Goal: Information Seeking & Learning: Learn about a topic

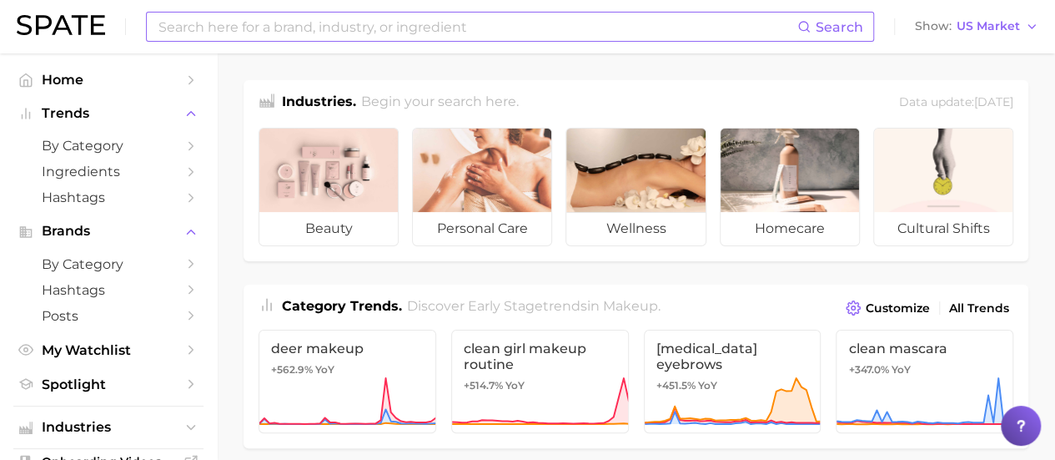
click at [566, 23] on input at bounding box center [477, 27] width 641 height 28
type input "contour"
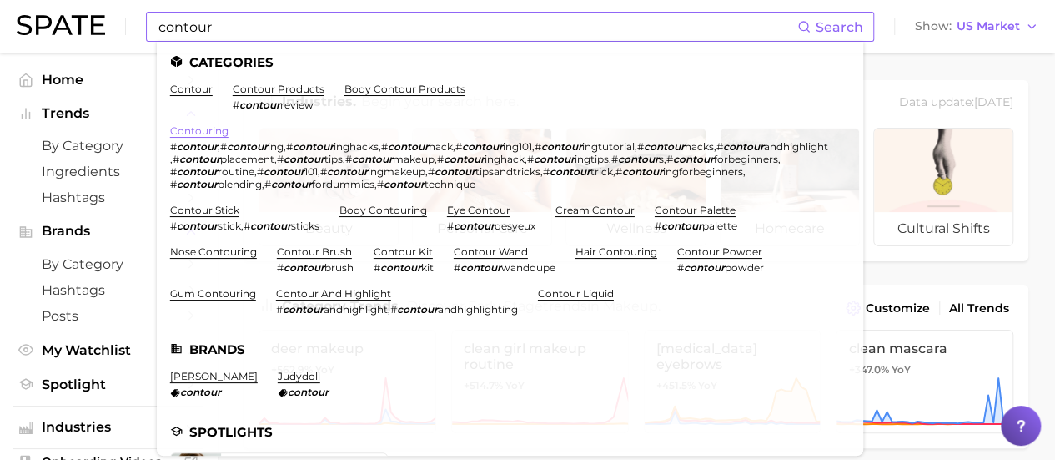
click at [210, 132] on link "contouring" at bounding box center [199, 130] width 58 height 13
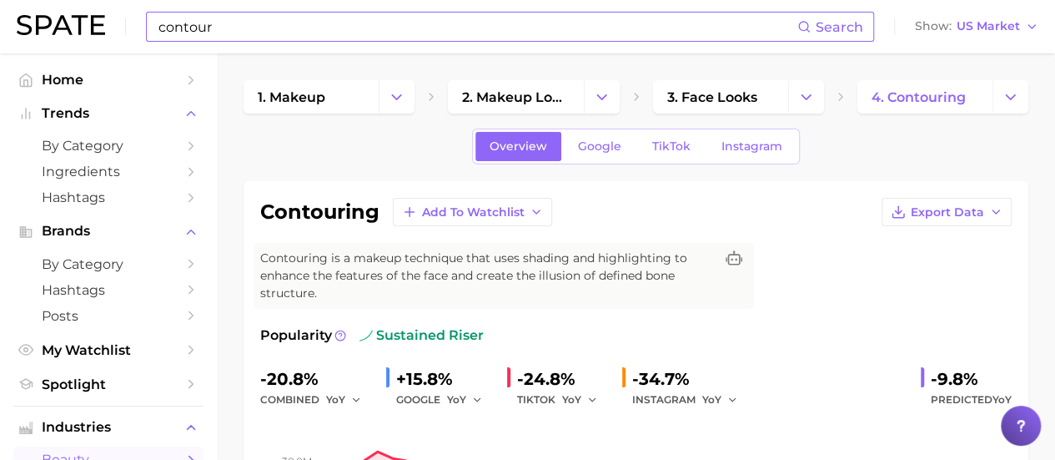
click at [355, 24] on input "contour" at bounding box center [477, 27] width 641 height 28
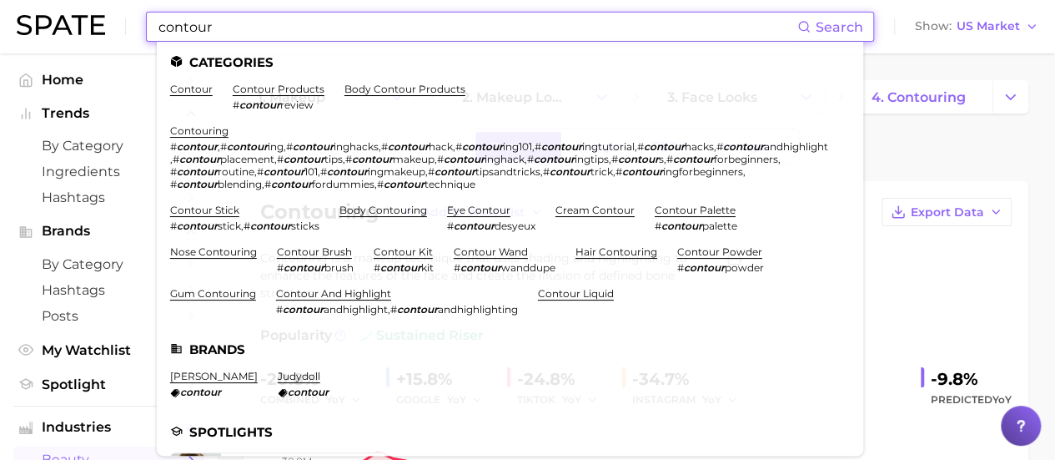
click at [354, 24] on input "contour" at bounding box center [477, 27] width 641 height 28
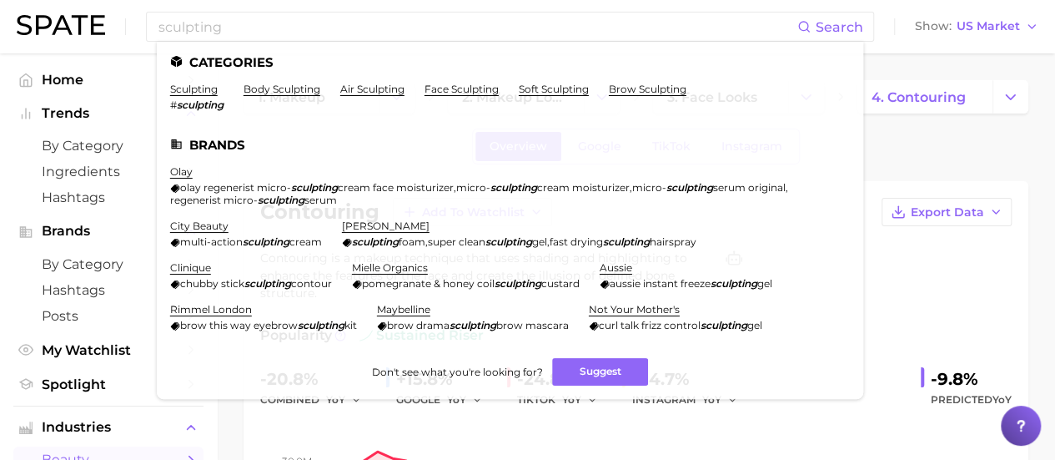
click at [982, 311] on div "contouring Add to Watchlist Export Data Contouring is a makeup technique that u…" at bounding box center [636, 408] width 752 height 420
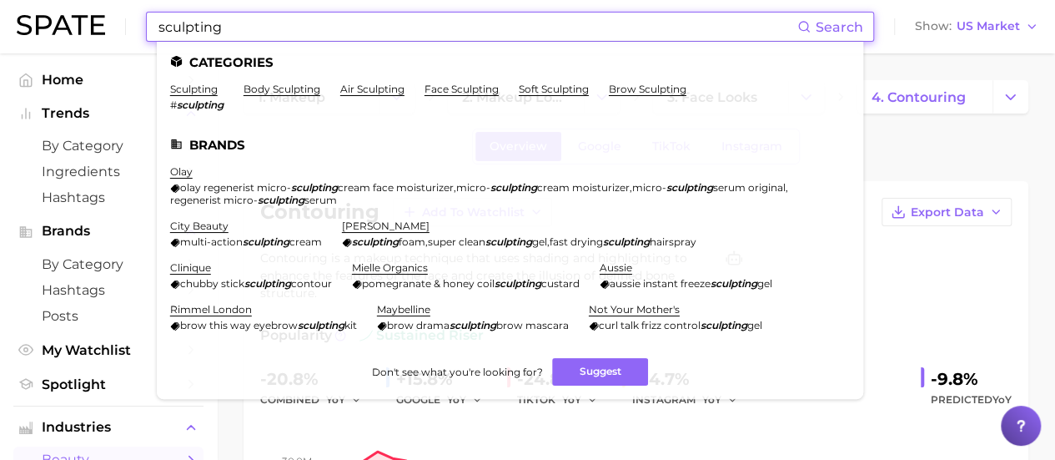
click at [310, 30] on input "sculpting" at bounding box center [477, 27] width 641 height 28
click at [189, 89] on link "sculpting" at bounding box center [194, 89] width 48 height 13
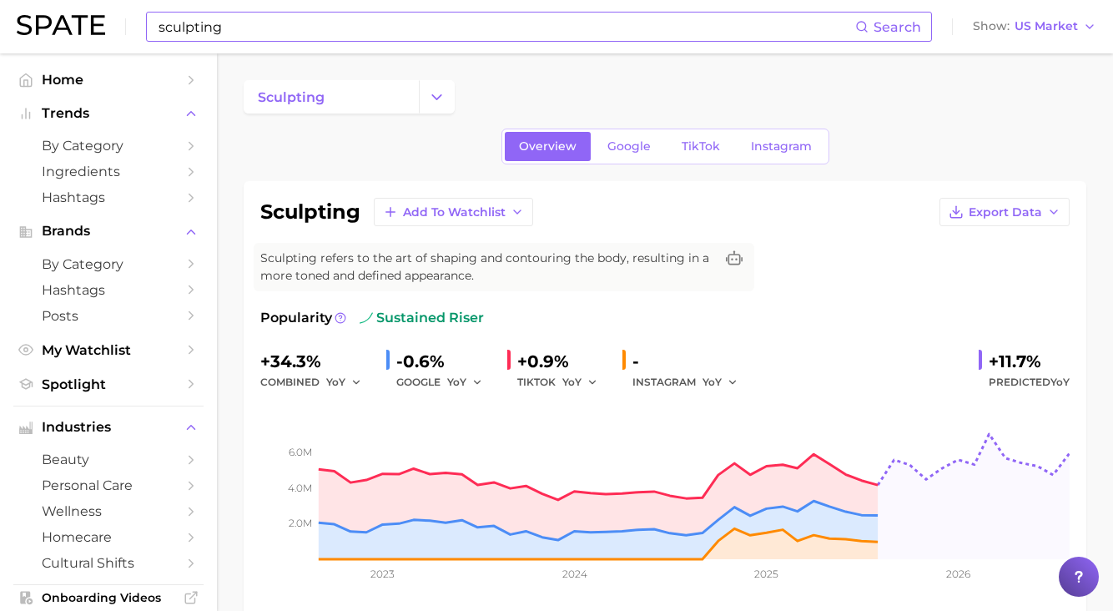
click at [425, 42] on div "sculpting Search Show US Market" at bounding box center [556, 26] width 1079 height 53
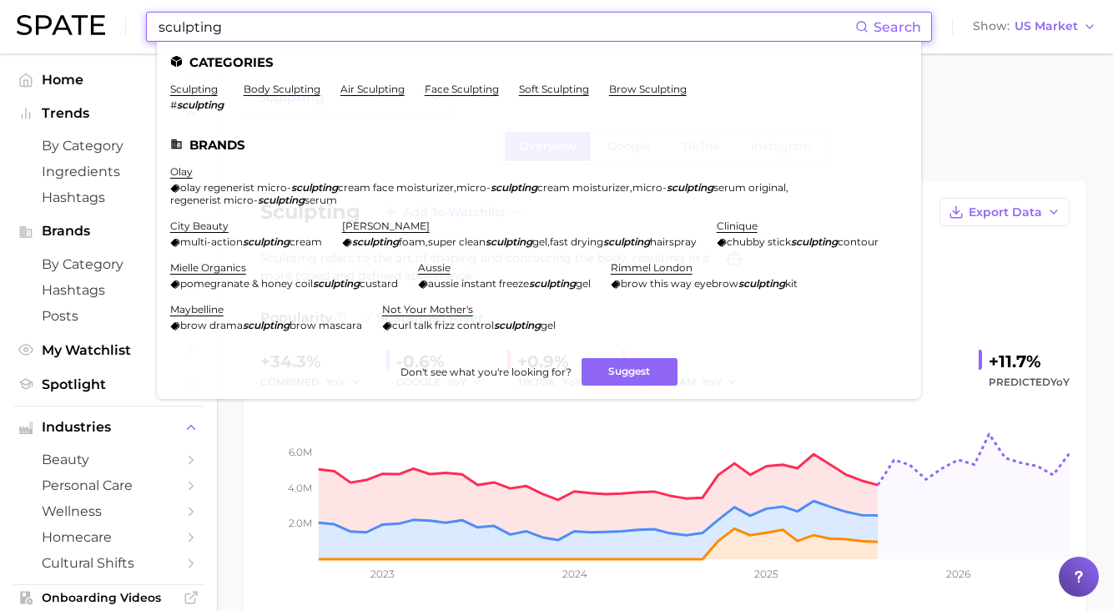
click at [420, 29] on input "sculpting" at bounding box center [506, 27] width 698 height 28
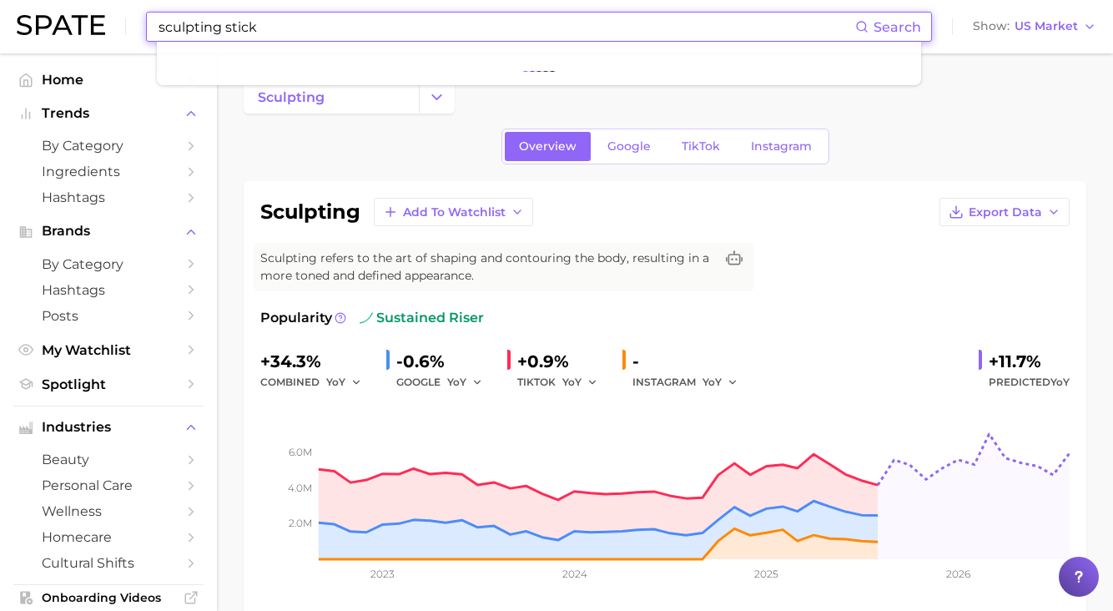
type input "sculpting stick"
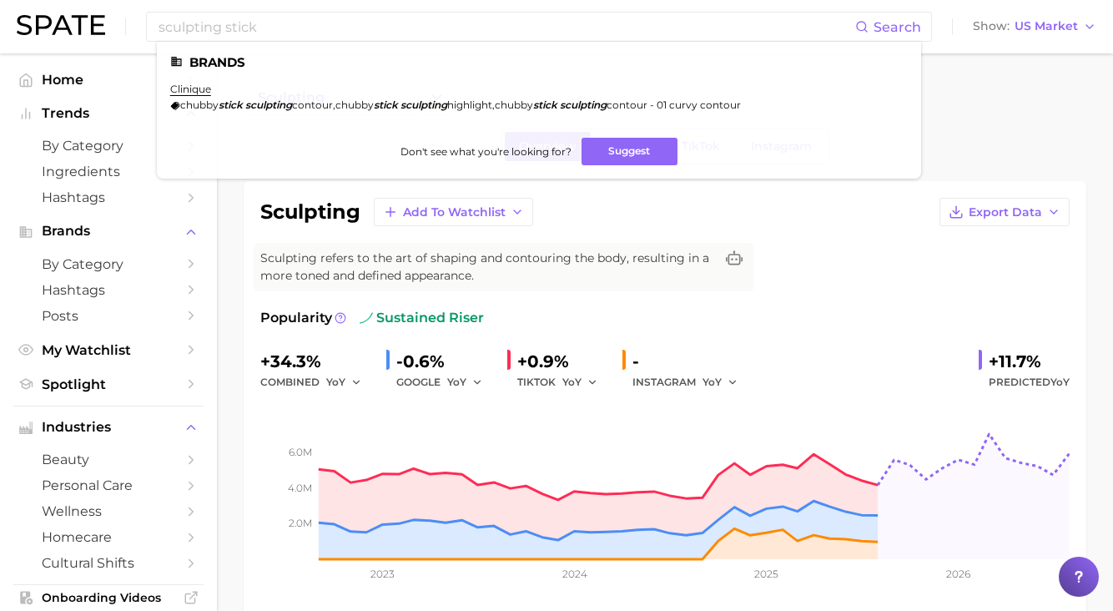
click at [292, 272] on span "Sculpting refers to the art of shaping and contouring the body, resulting in a …" at bounding box center [487, 266] width 454 height 35
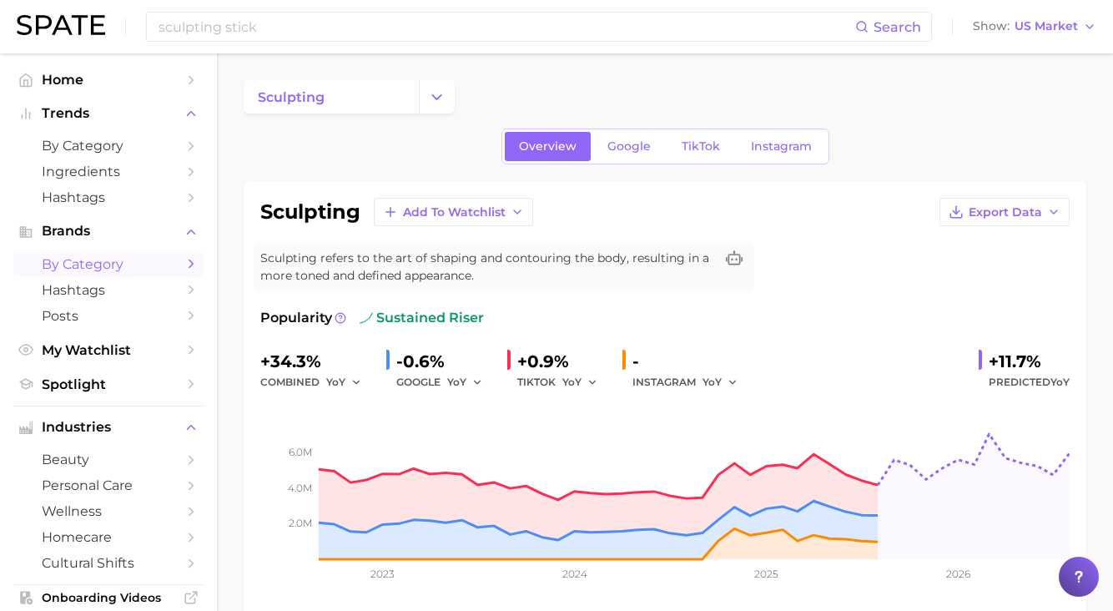
click at [84, 266] on span "by Category" at bounding box center [108, 264] width 133 height 16
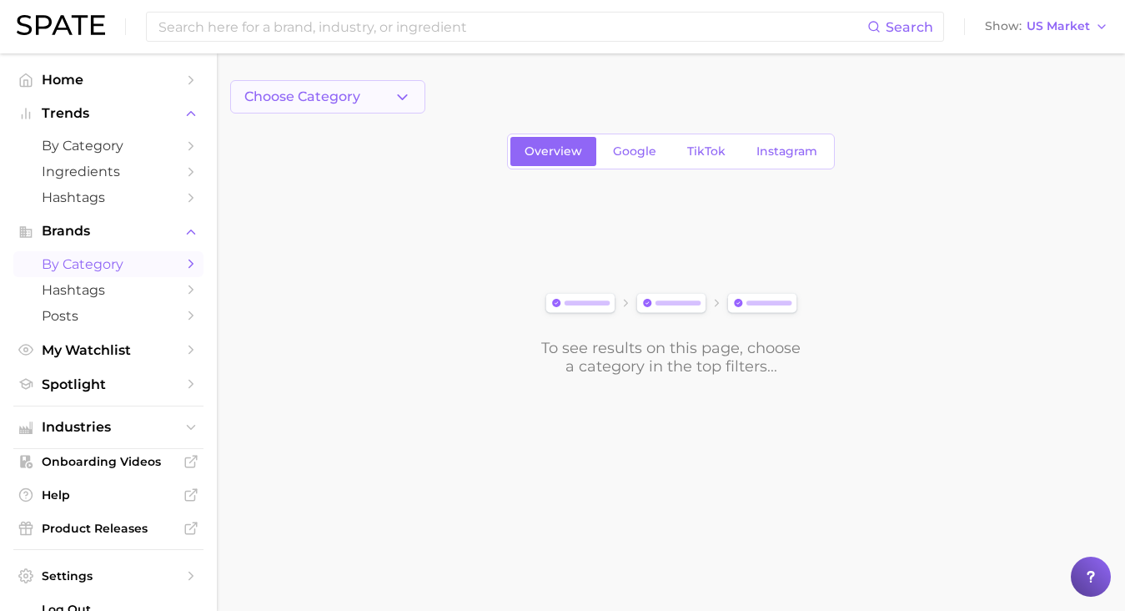
click at [360, 93] on span "Choose Category" at bounding box center [302, 96] width 116 height 15
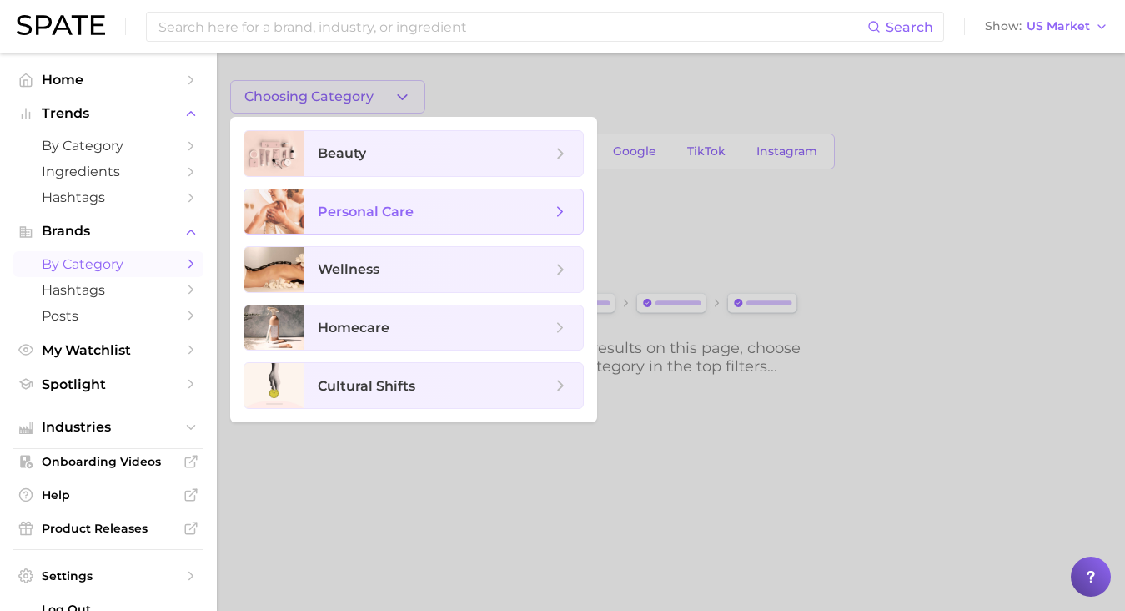
click at [401, 210] on span "personal care" at bounding box center [366, 212] width 96 height 16
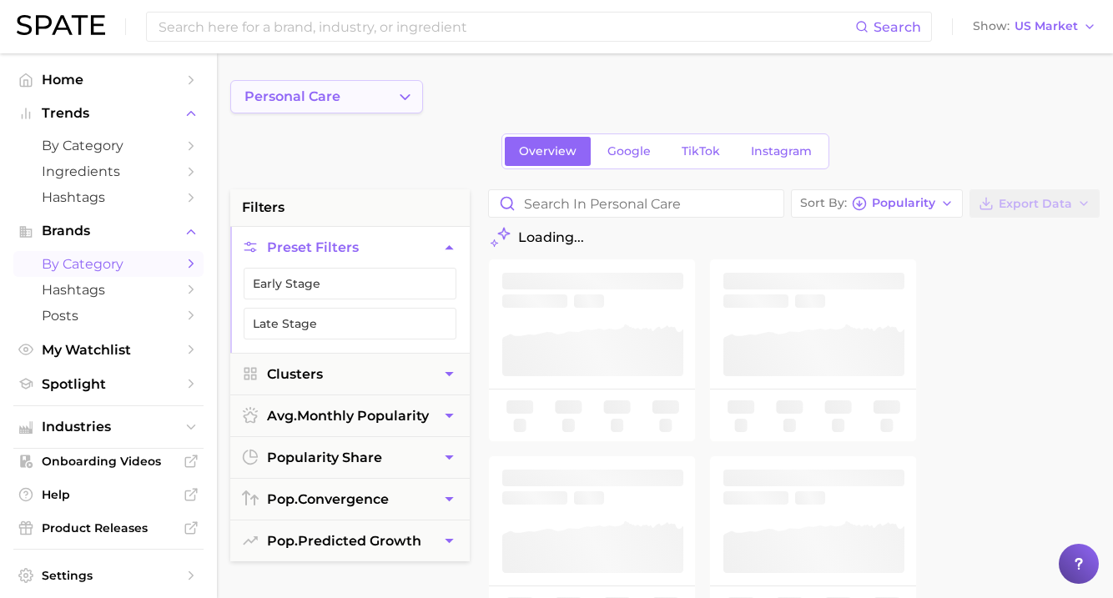
click at [282, 98] on span "personal care" at bounding box center [292, 96] width 96 height 15
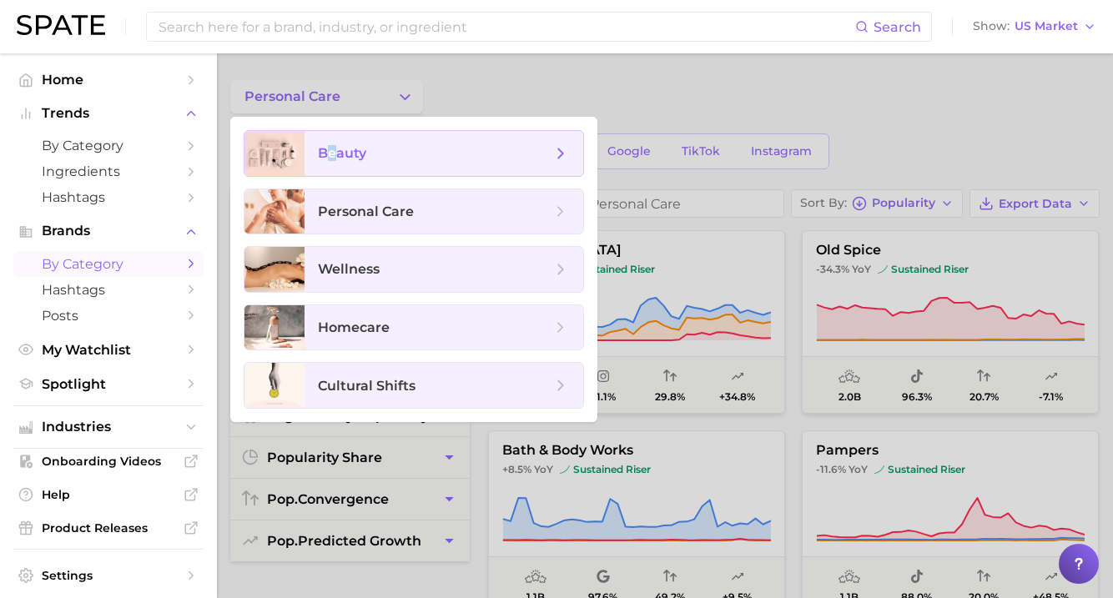
click at [333, 151] on span "beauty" at bounding box center [342, 153] width 48 height 16
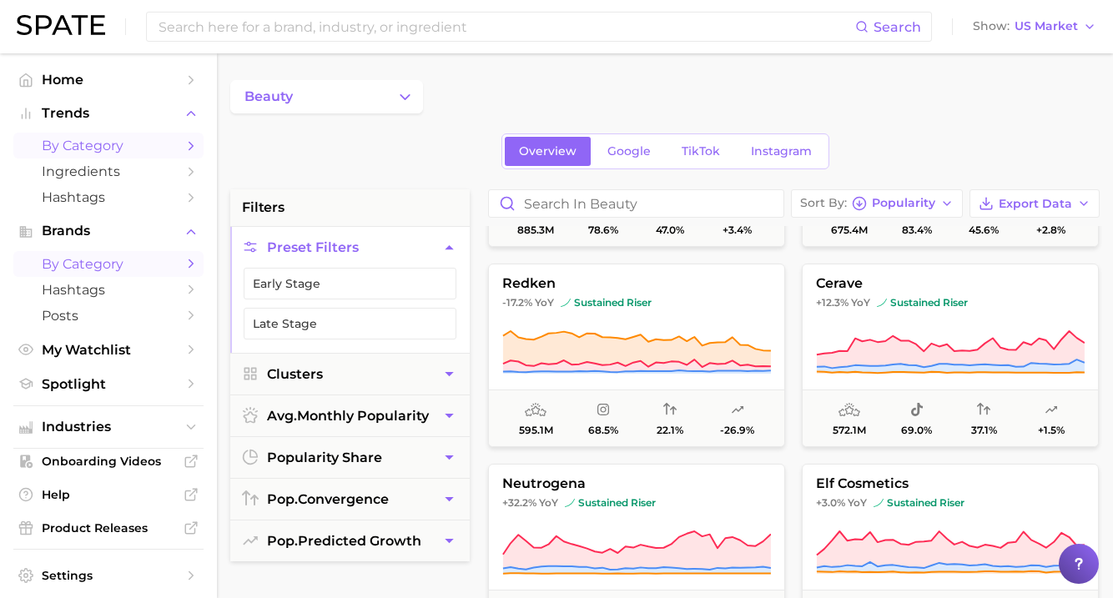
click at [118, 150] on span "by Category" at bounding box center [108, 146] width 133 height 16
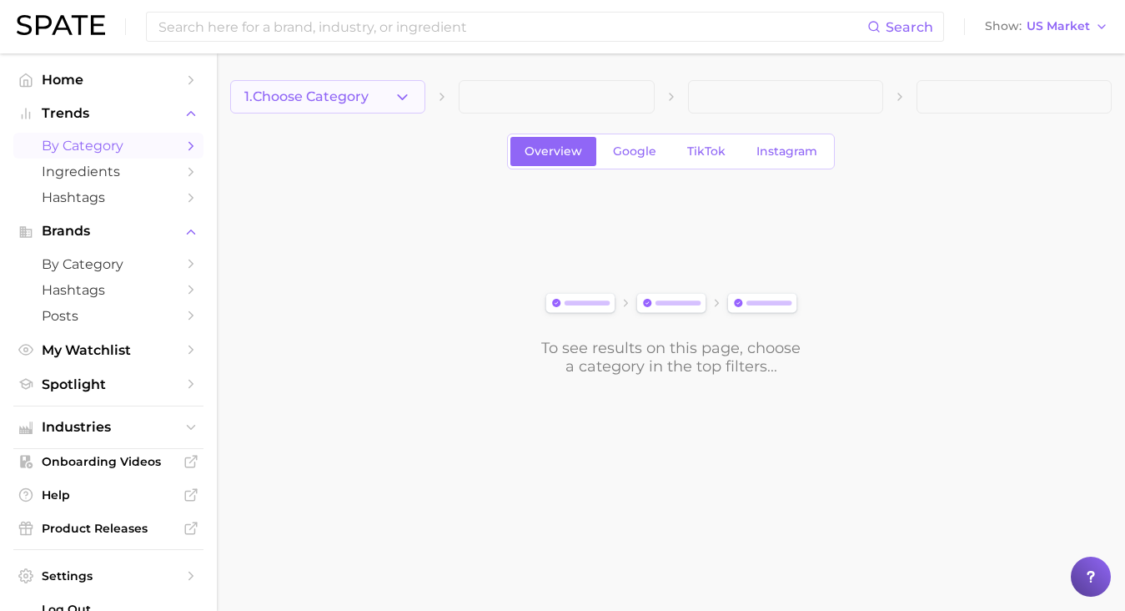
click at [355, 93] on span "1. Choose Category" at bounding box center [306, 96] width 124 height 15
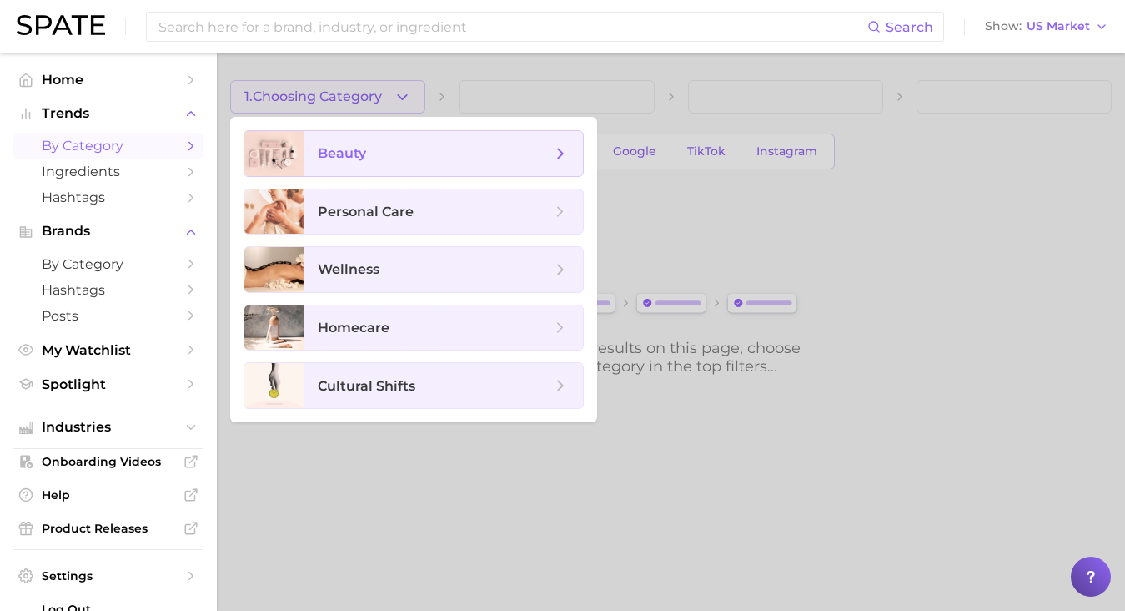
click at [373, 157] on span "beauty" at bounding box center [435, 153] width 234 height 18
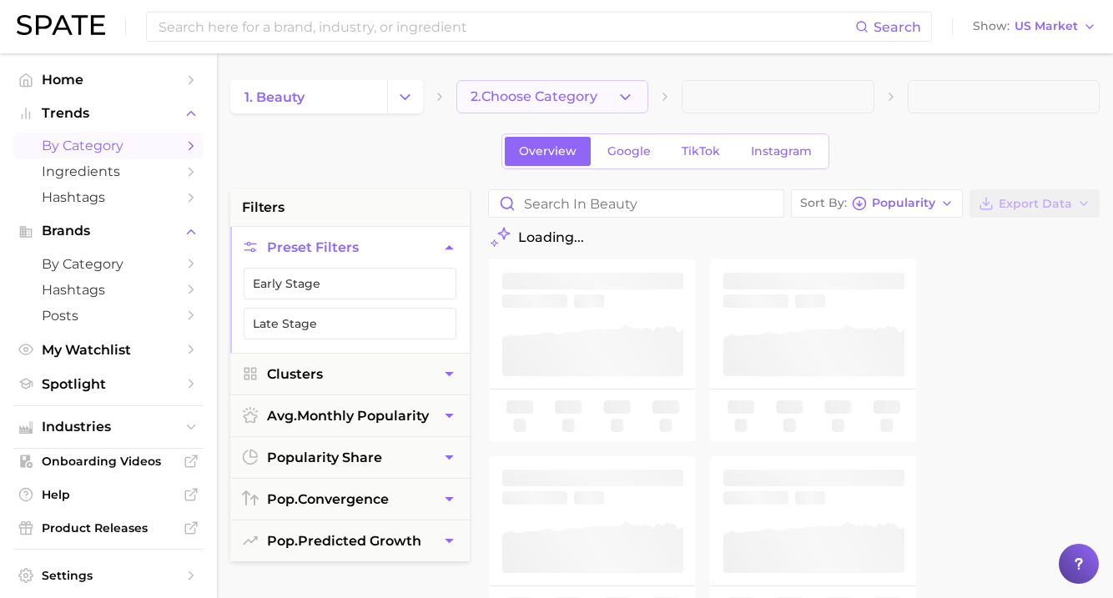
click at [586, 98] on span "2. Choose Category" at bounding box center [533, 96] width 127 height 15
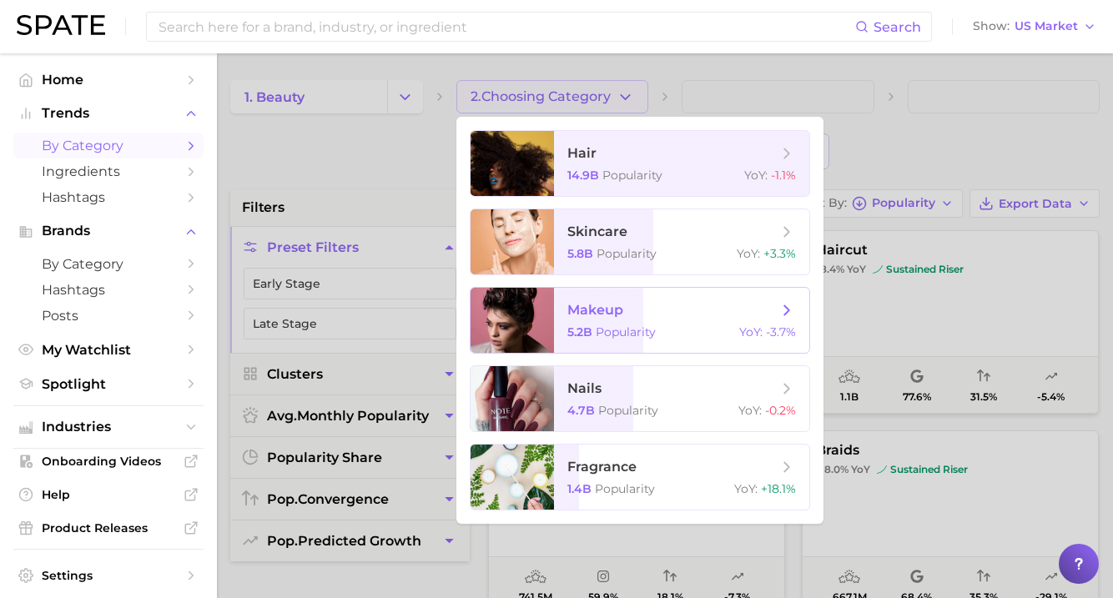
click at [640, 289] on span "makeup 5.2b Popularity YoY : -3.7%" at bounding box center [681, 320] width 255 height 65
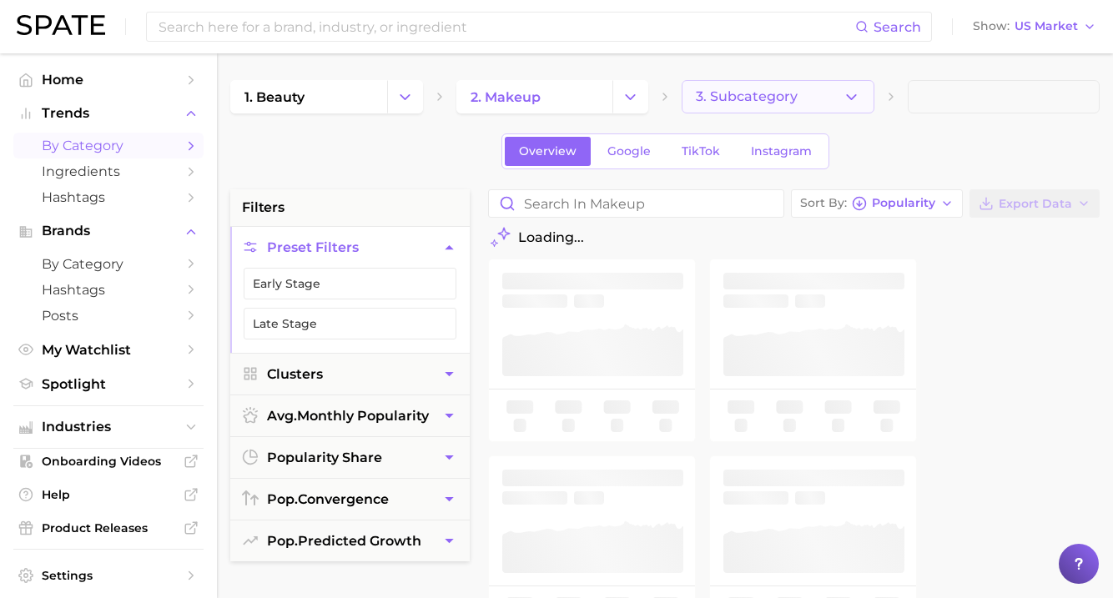
click at [778, 97] on span "3. Subcategory" at bounding box center [747, 96] width 102 height 15
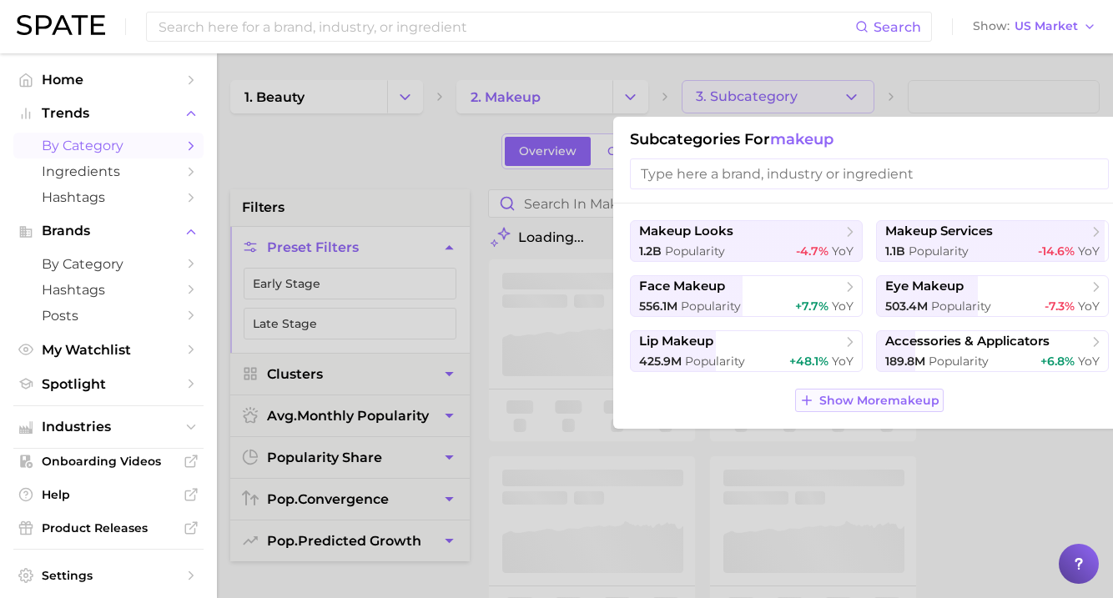
click at [903, 400] on span "Show More makeup" at bounding box center [879, 401] width 120 height 14
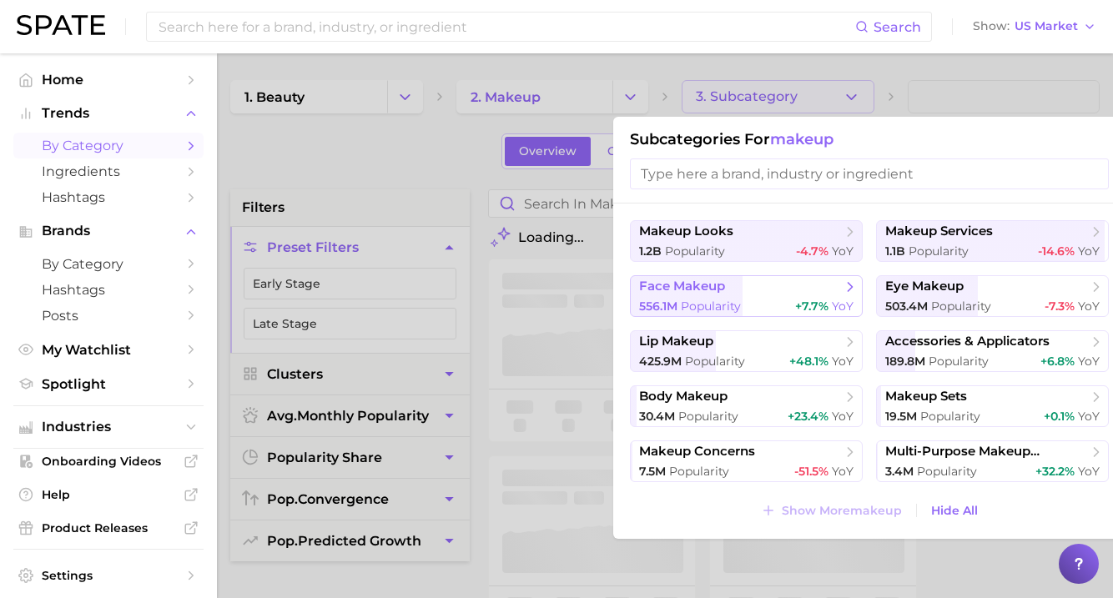
click at [779, 294] on span "face makeup" at bounding box center [740, 287] width 203 height 17
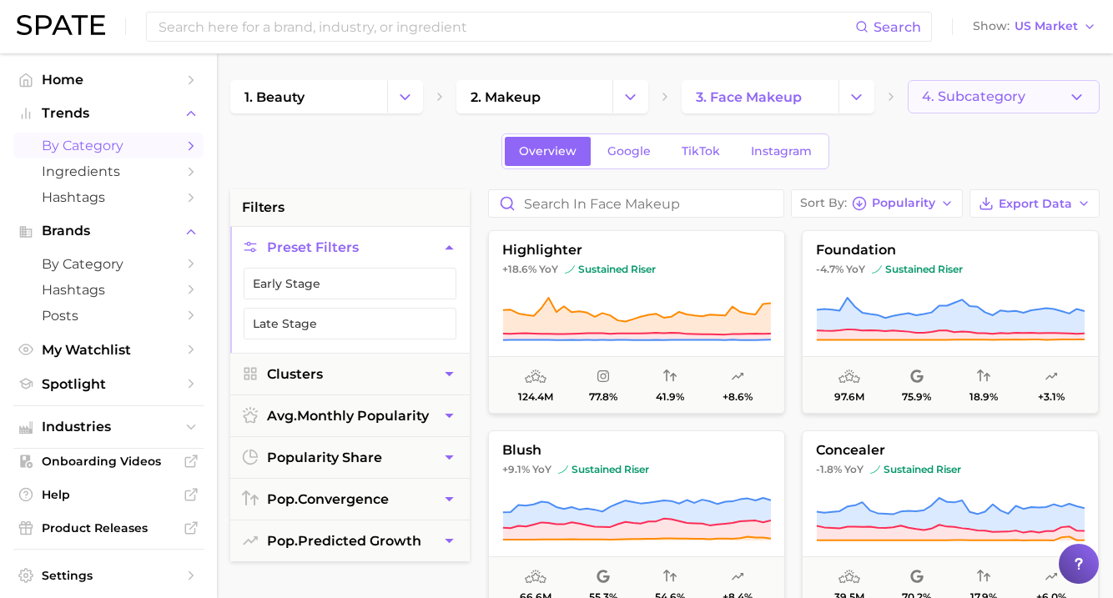
click at [1044, 99] on button "4. Subcategory" at bounding box center [1004, 96] width 193 height 33
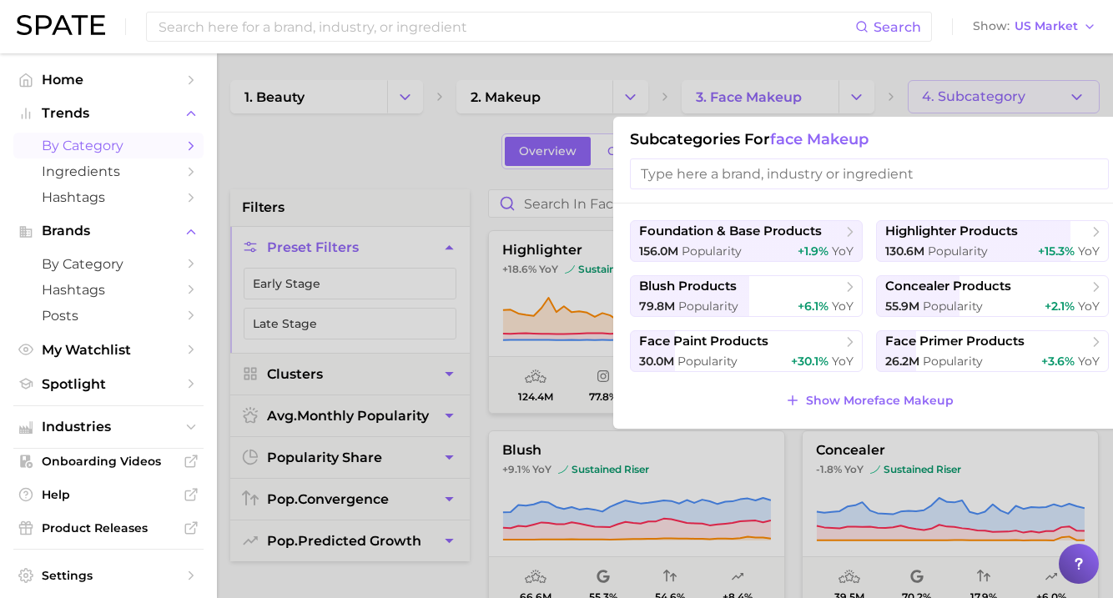
click at [1047, 96] on div at bounding box center [556, 299] width 1113 height 598
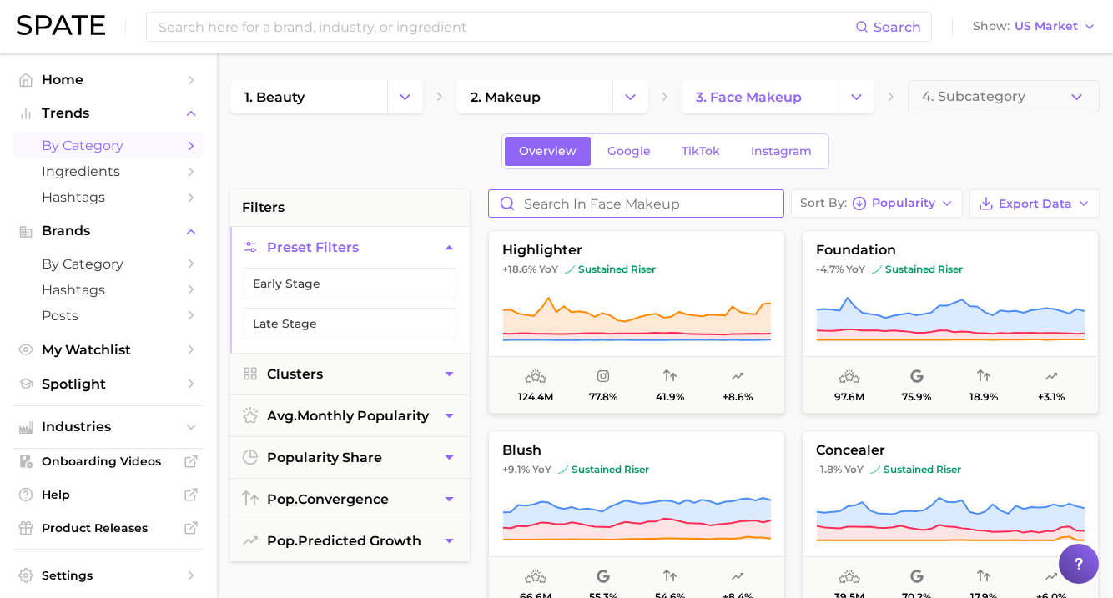
click at [683, 201] on input "Search in face makeup" at bounding box center [636, 203] width 294 height 27
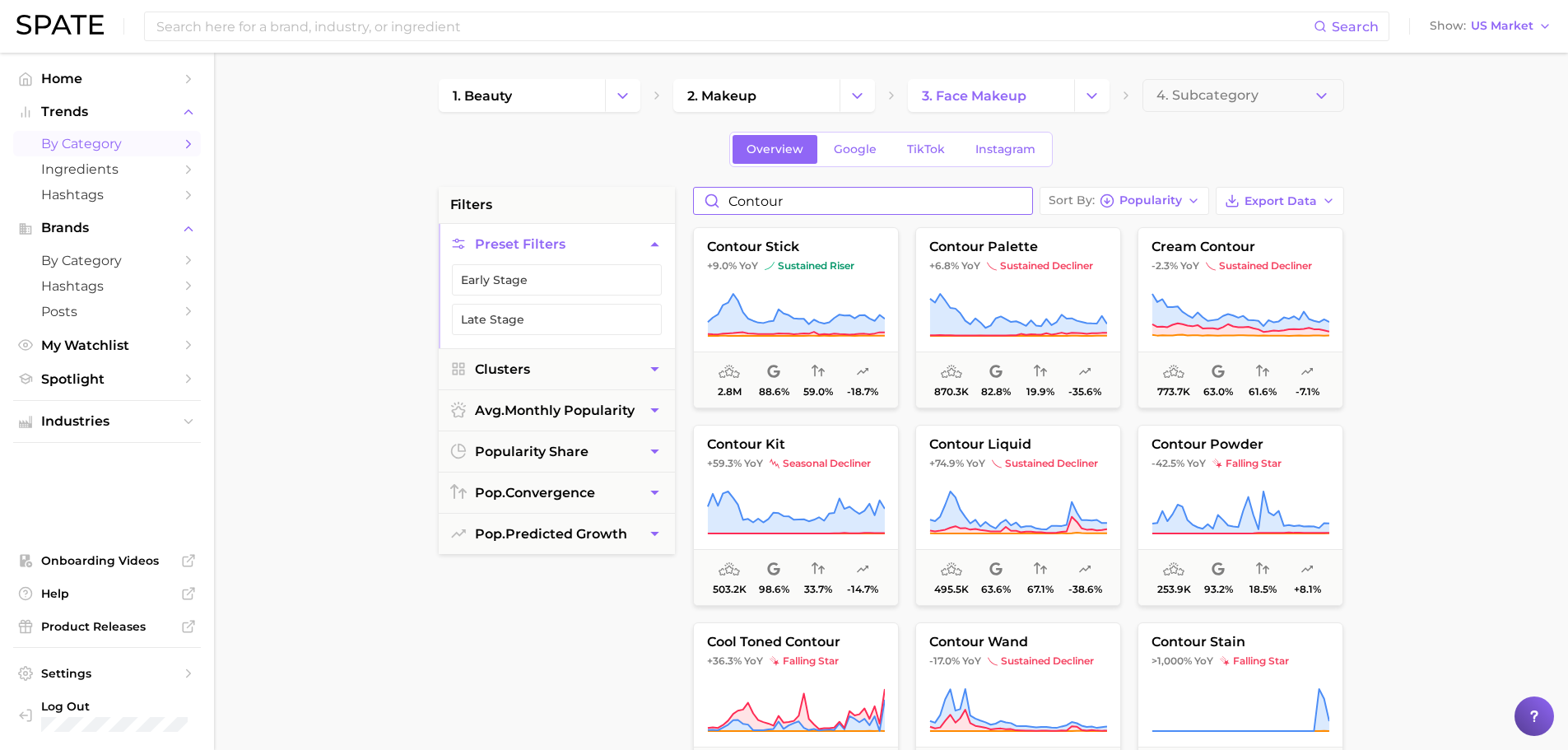
click at [812, 205] on input "contour" at bounding box center [862, 200] width 338 height 27
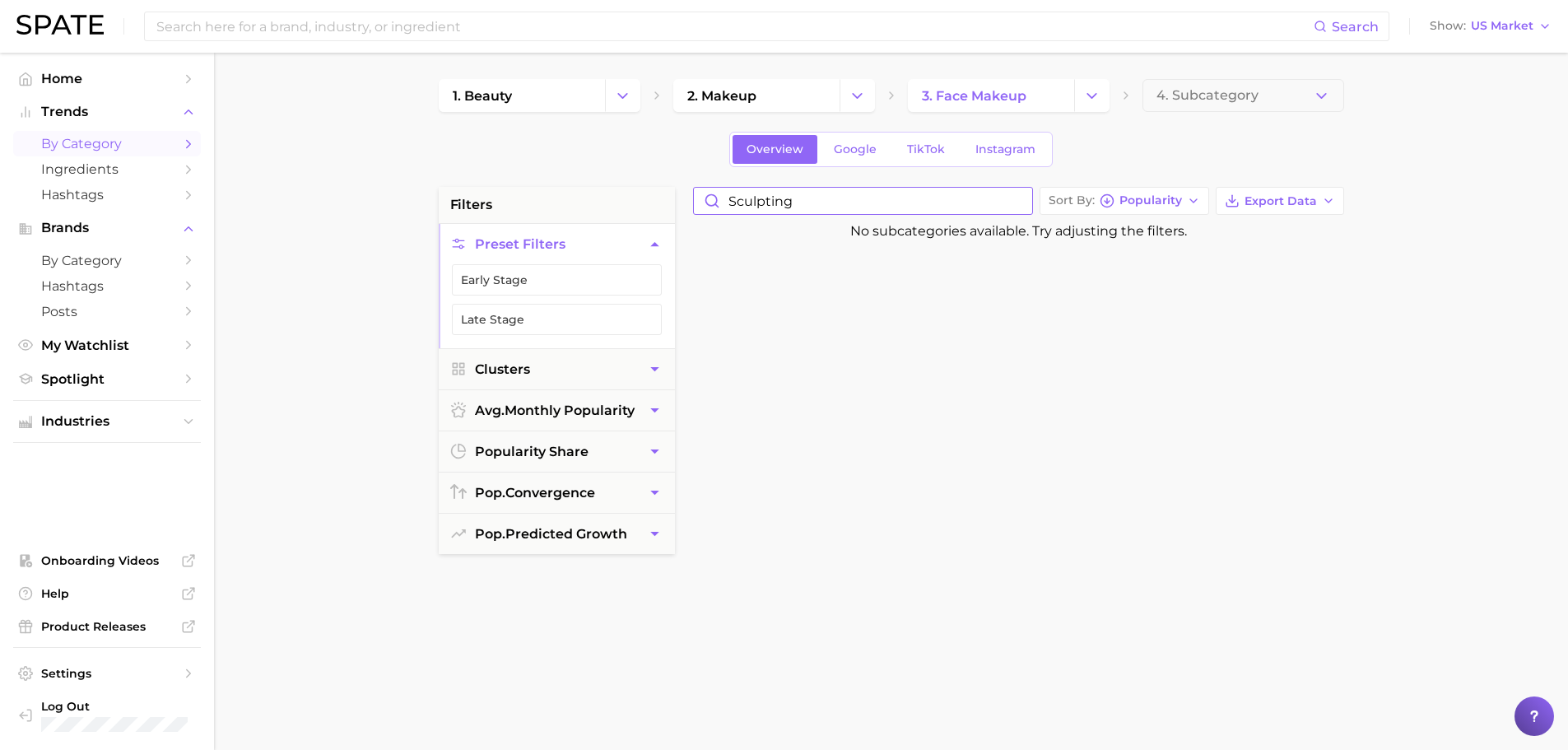
click at [812, 205] on input "sculpting" at bounding box center [862, 200] width 338 height 27
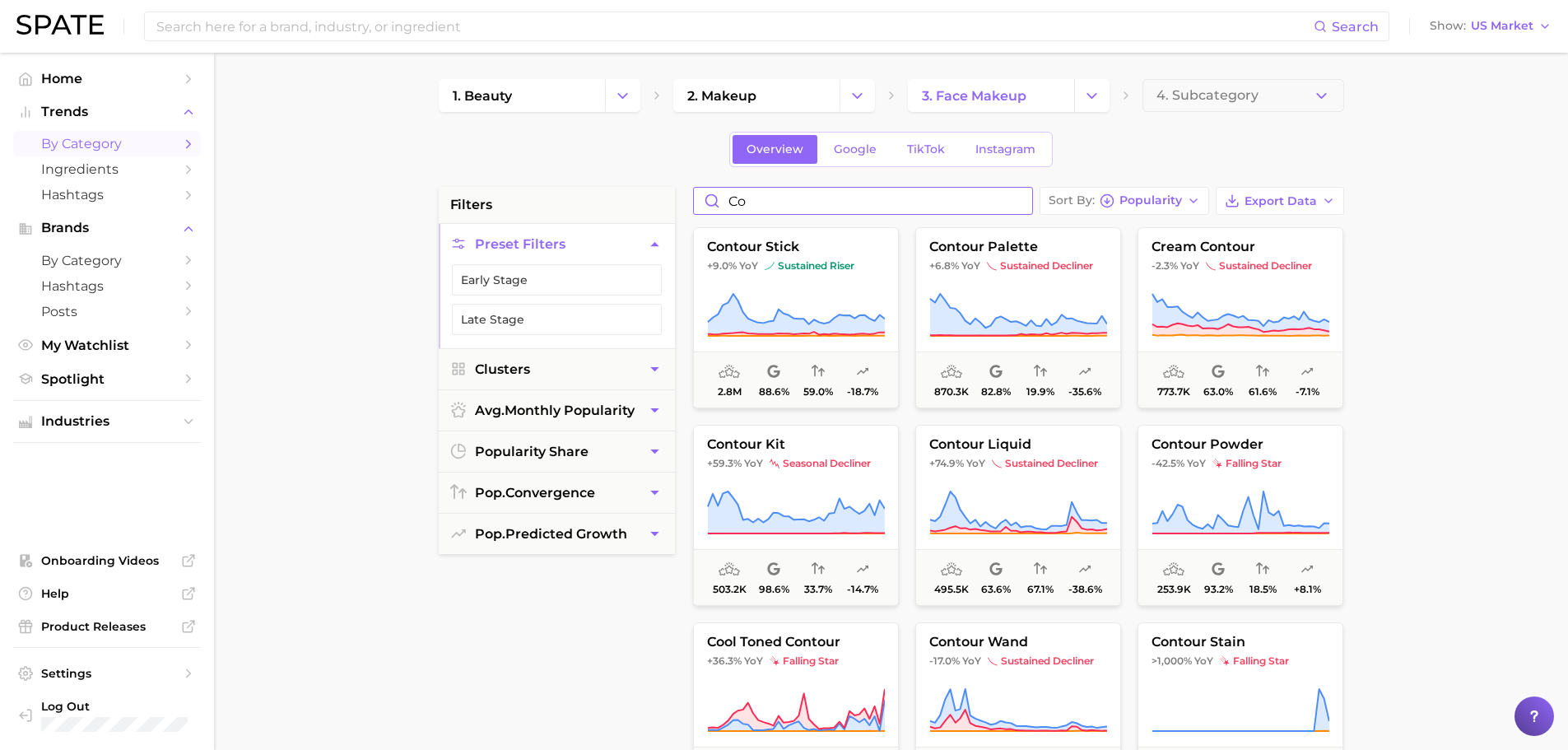
type input "c"
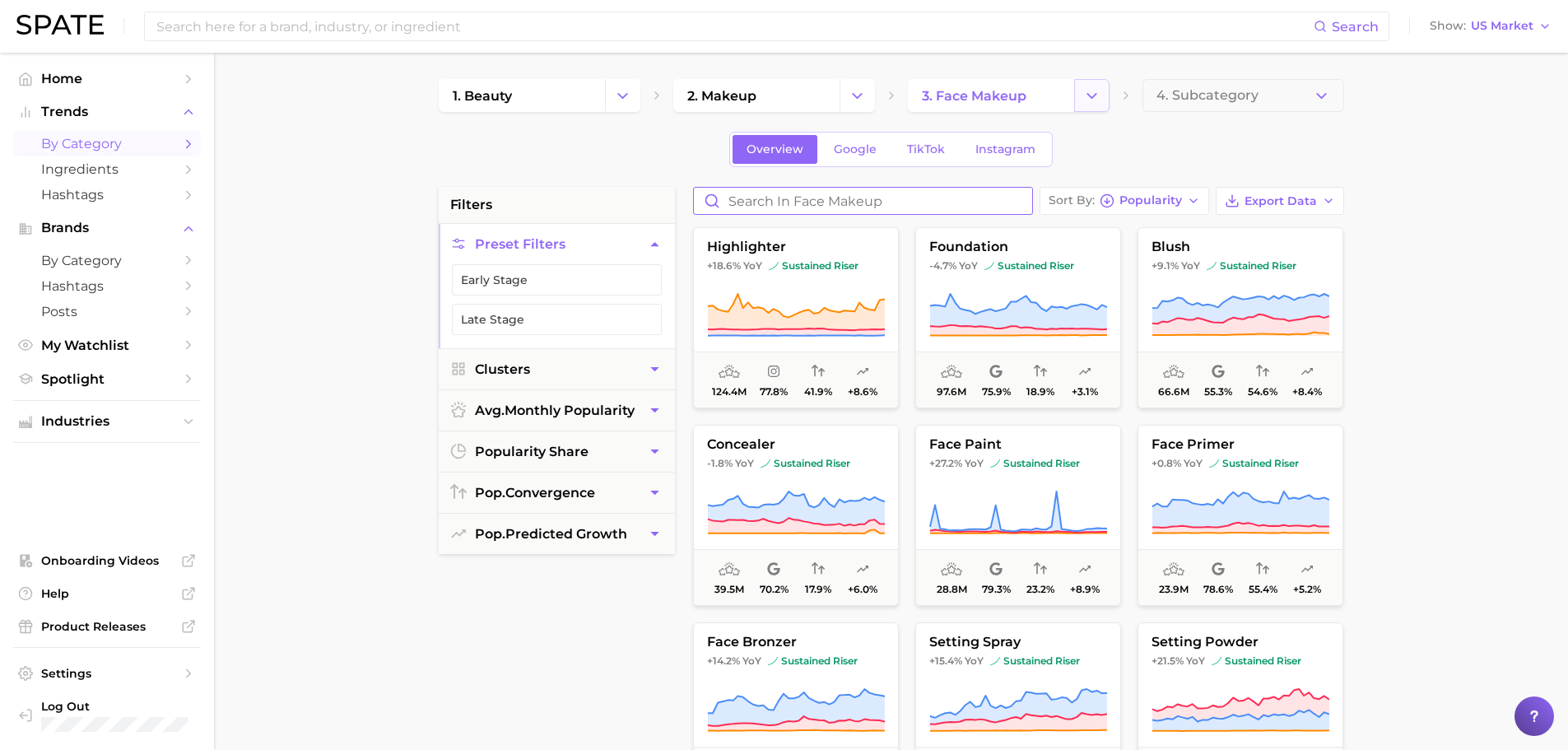
click at [1053, 93] on polyline "Change Category" at bounding box center [1091, 95] width 9 height 4
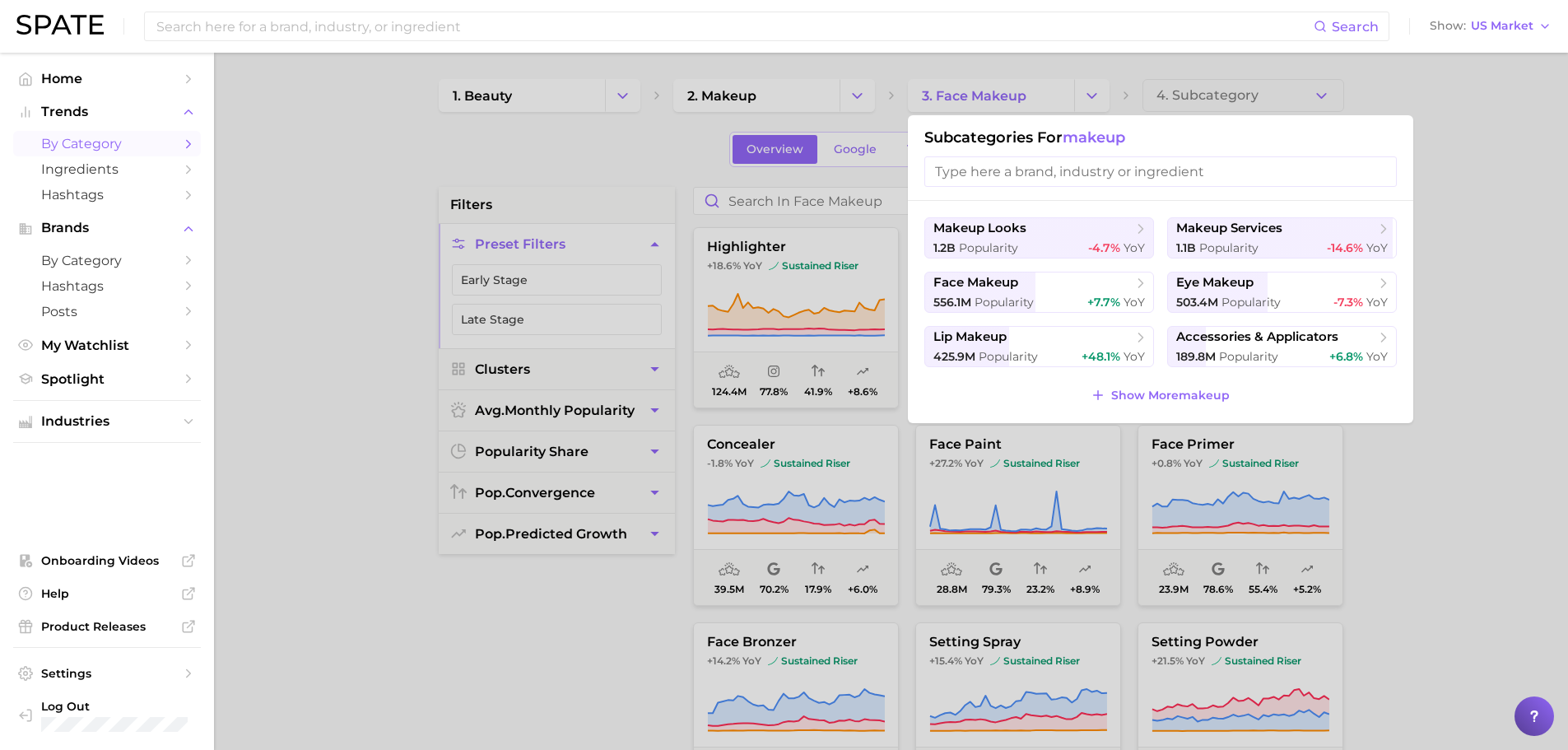
click at [1004, 97] on div at bounding box center [784, 375] width 1568 height 750
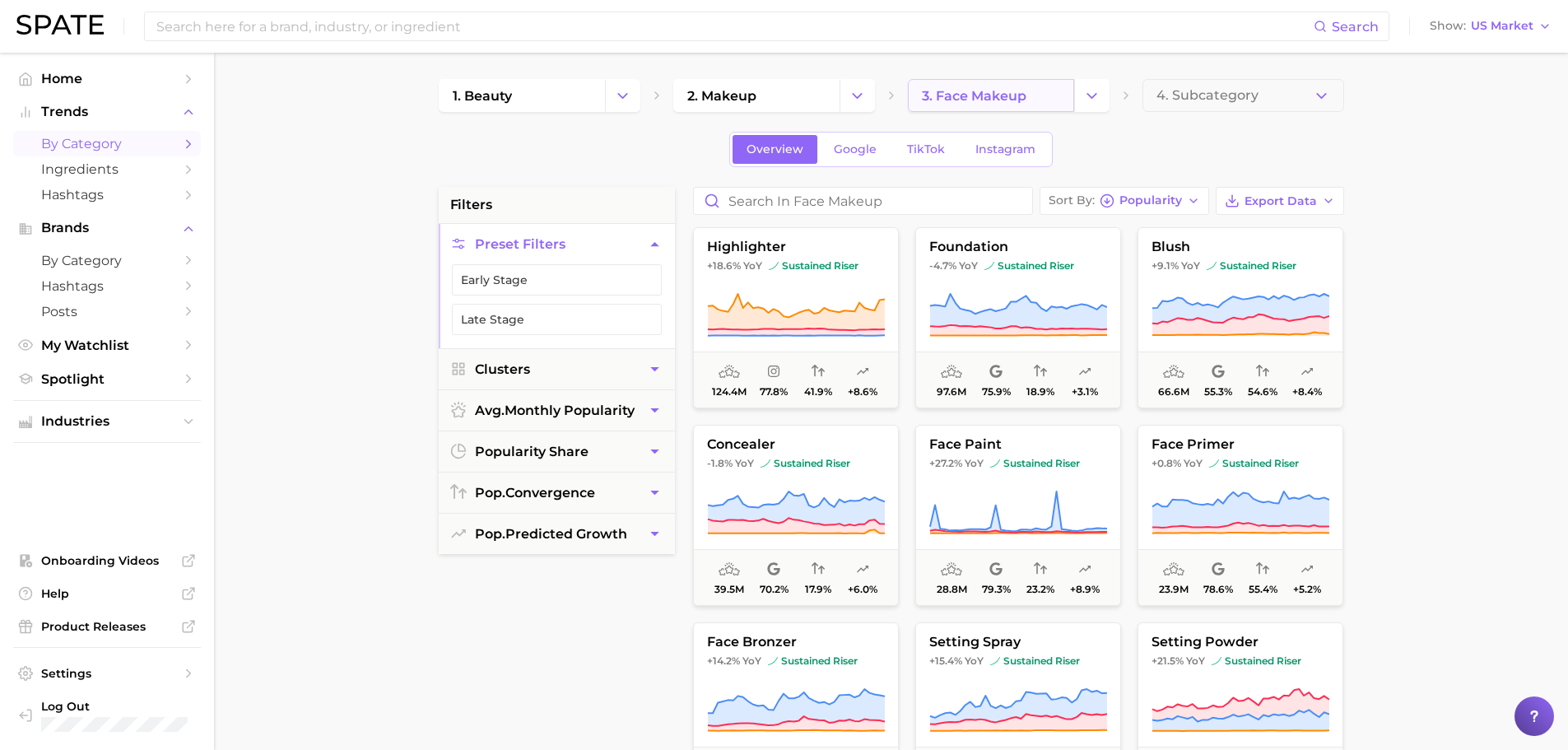
click at [923, 96] on span "3. face makeup" at bounding box center [974, 96] width 105 height 16
click at [1026, 98] on link "3. face makeup" at bounding box center [991, 95] width 167 height 33
click at [1053, 92] on icon "Change Category" at bounding box center [1092, 96] width 18 height 18
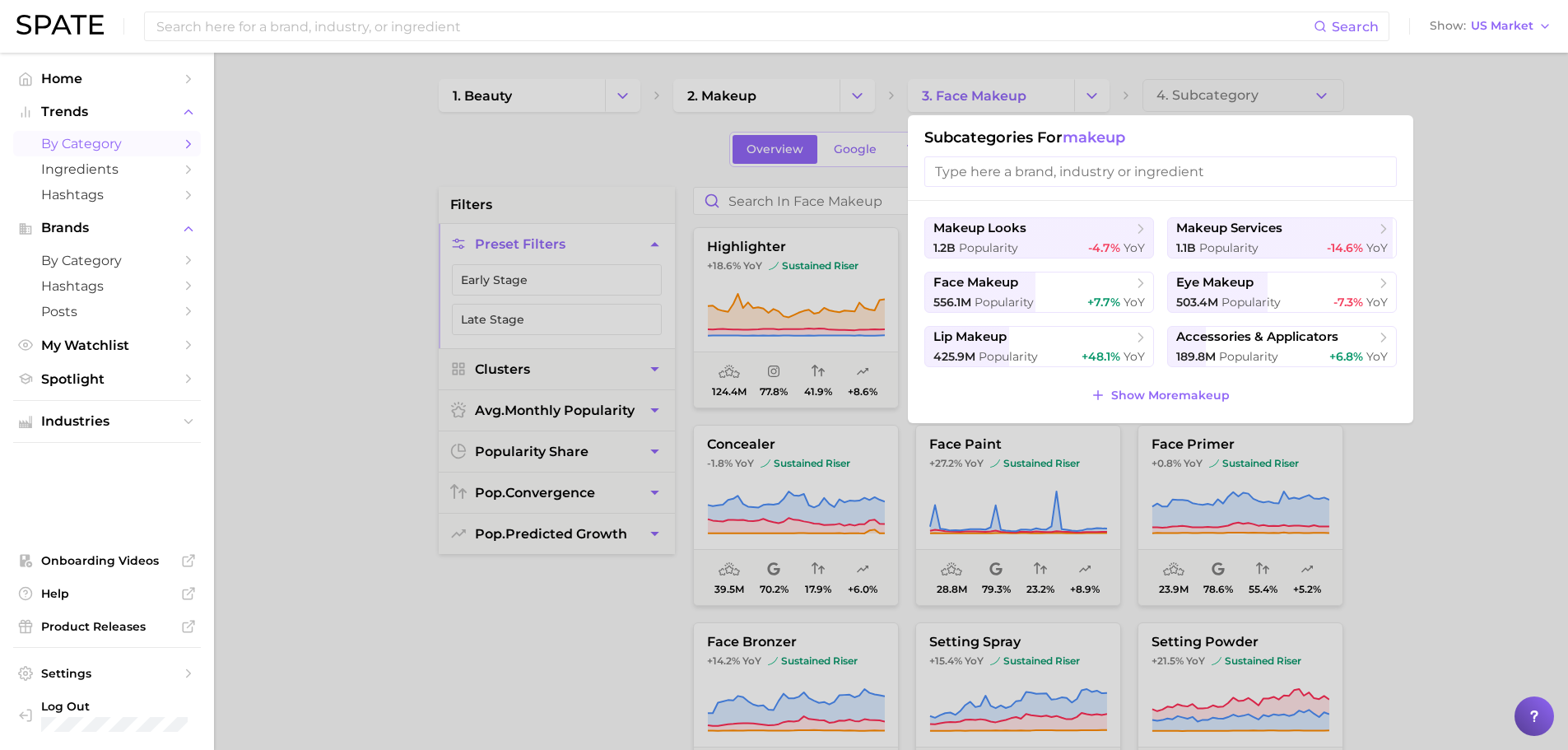
click at [483, 151] on div at bounding box center [784, 375] width 1568 height 750
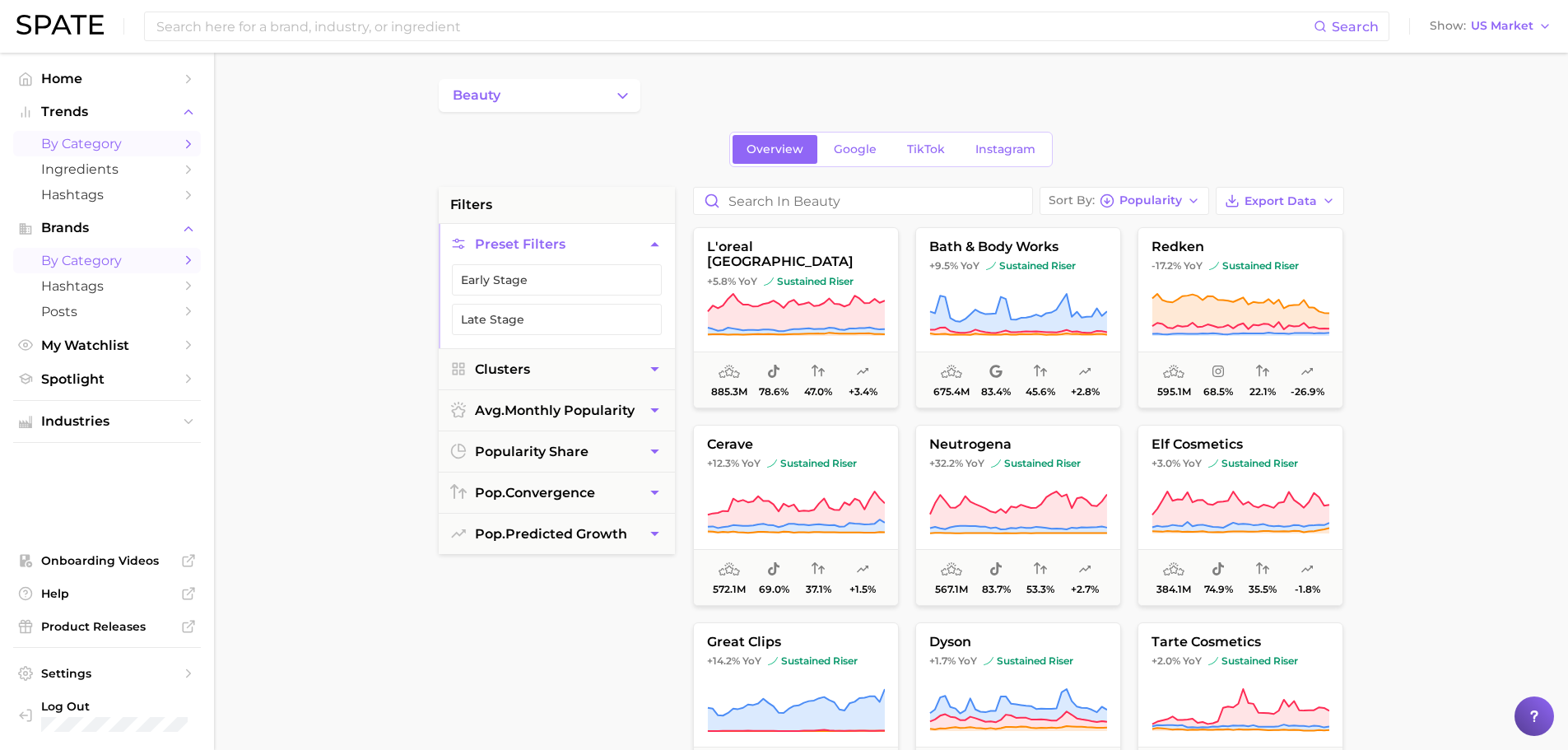
click at [96, 140] on span "by Category" at bounding box center [107, 144] width 131 height 16
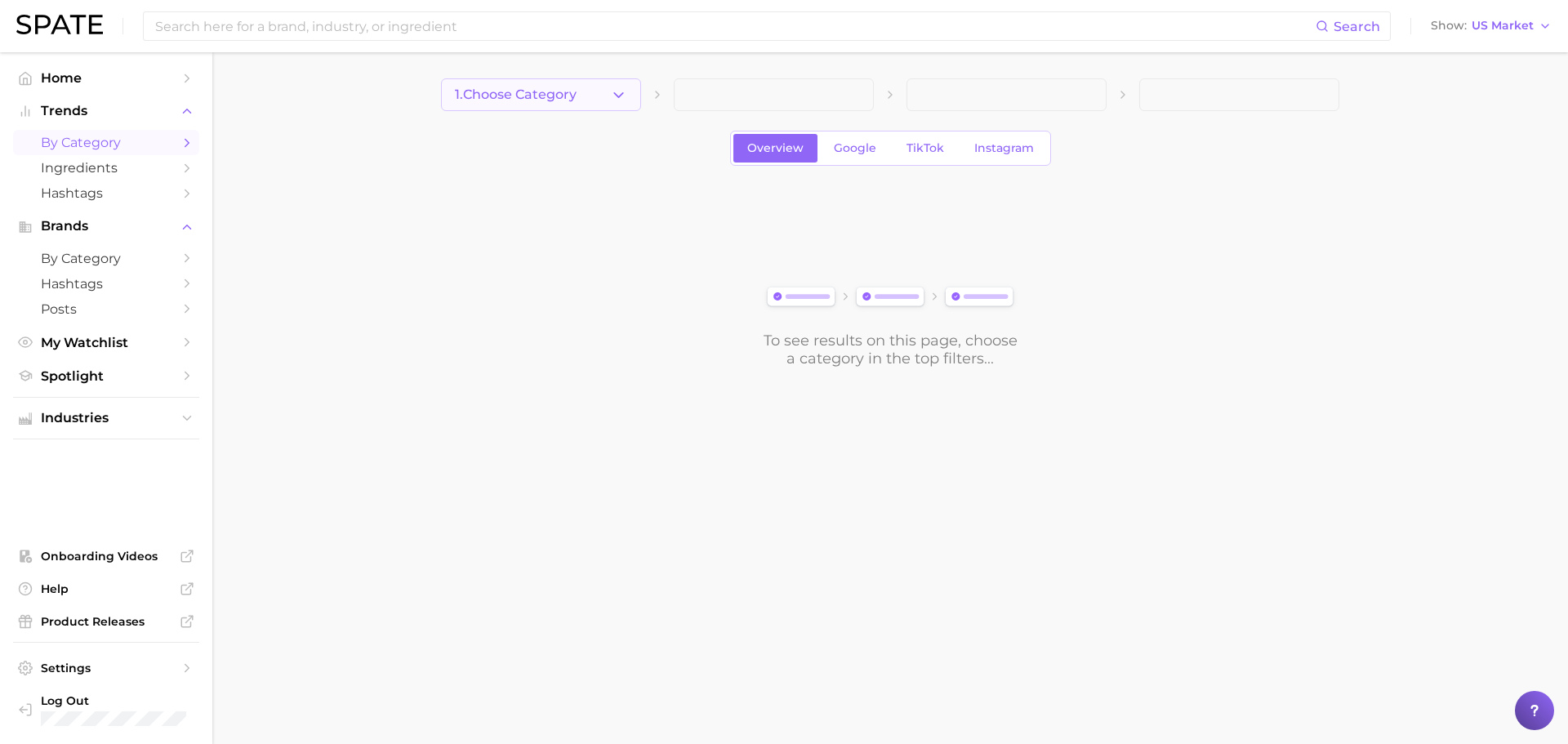
click at [569, 86] on button "1. Choose Category" at bounding box center [540, 94] width 200 height 32
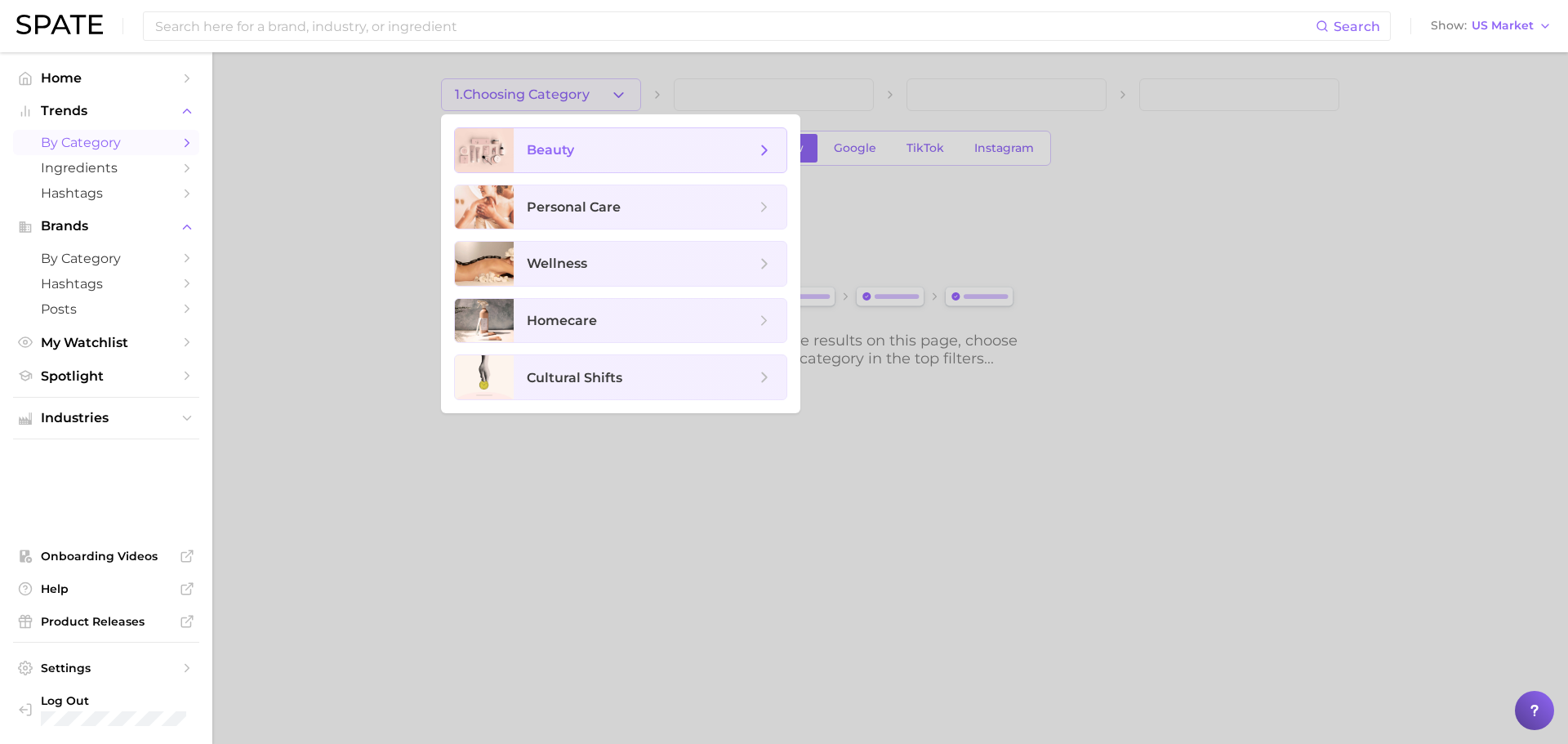
click at [583, 151] on span "beauty" at bounding box center [641, 150] width 229 height 18
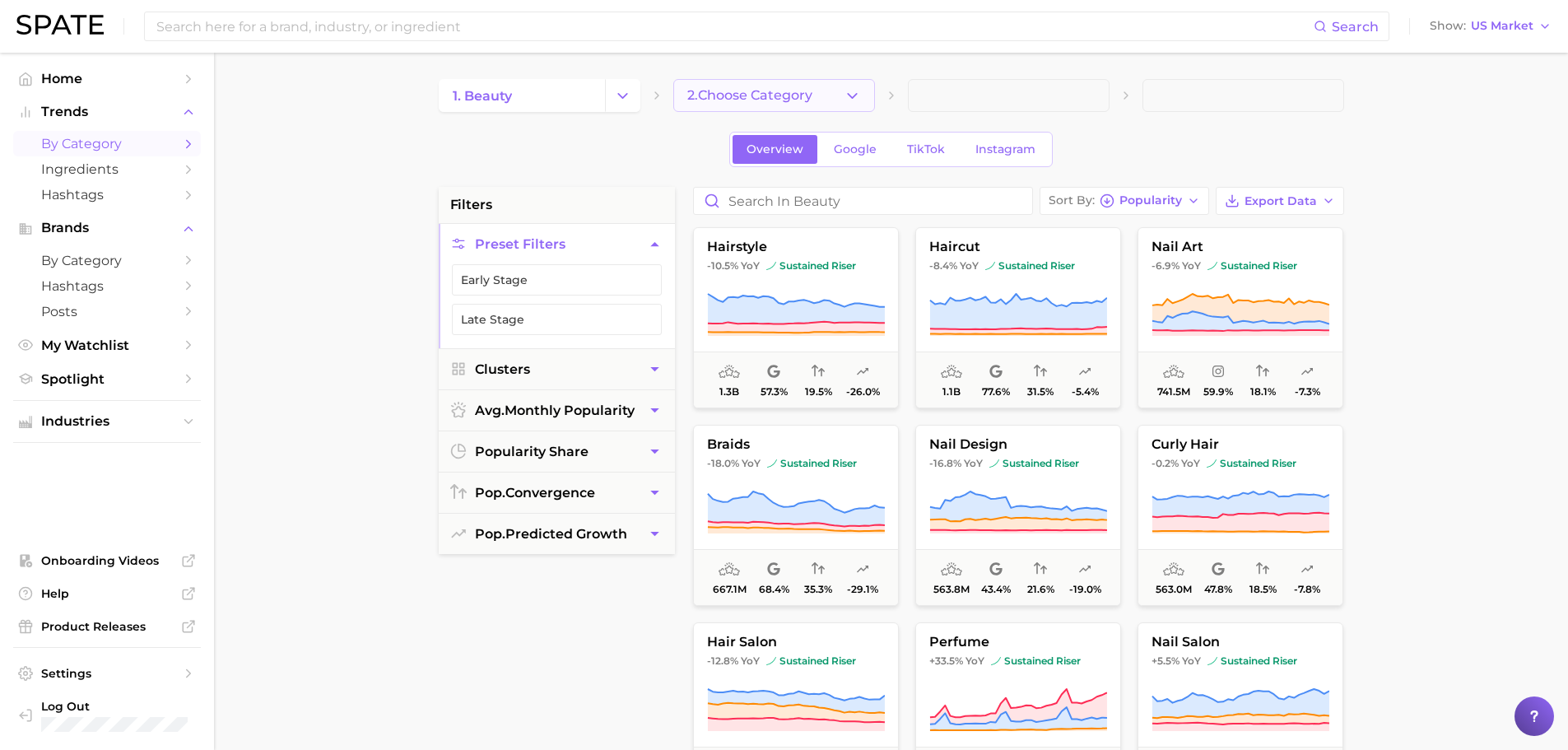
click at [810, 90] on span "2. Choose Category" at bounding box center [750, 95] width 125 height 15
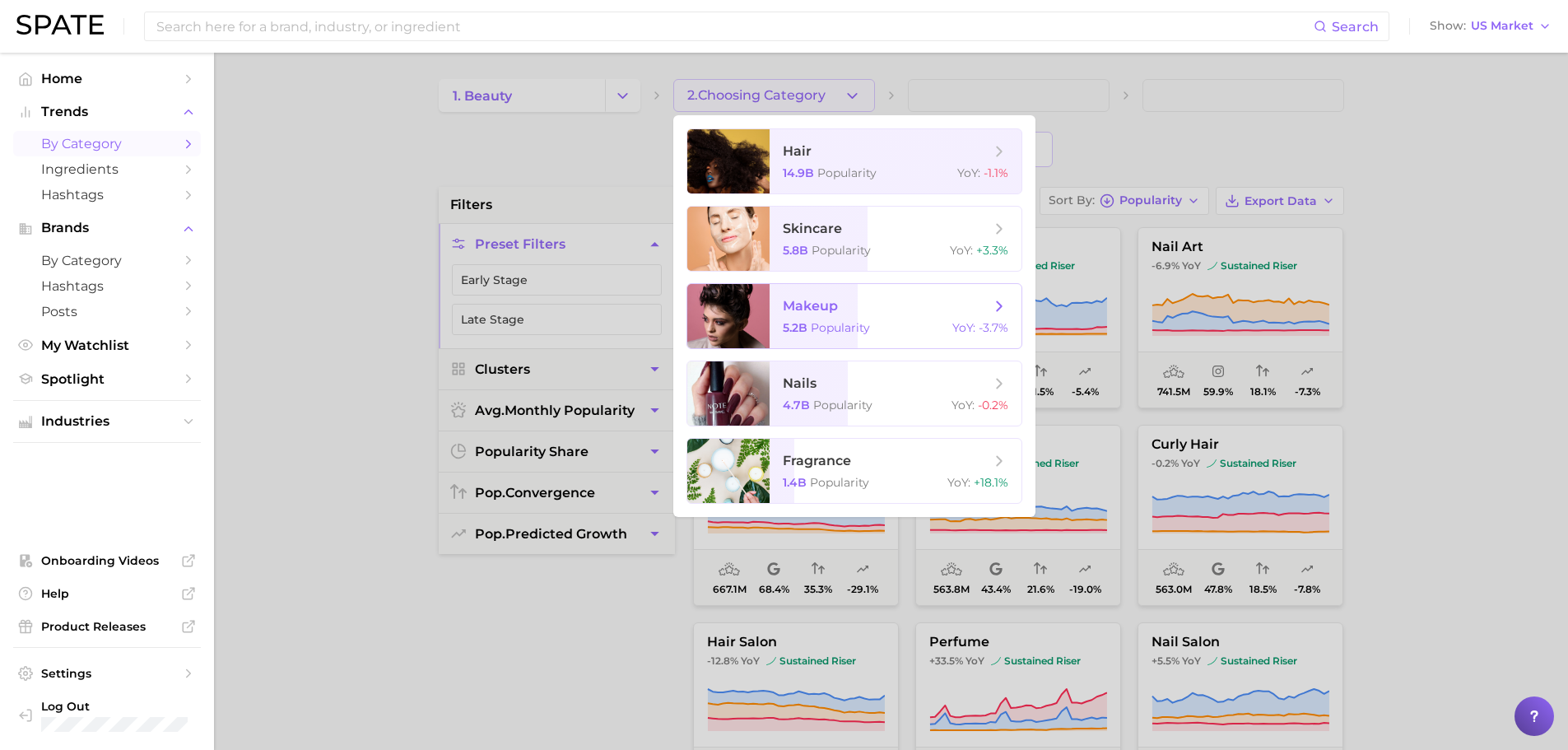
click at [843, 331] on span "Popularity" at bounding box center [841, 328] width 59 height 15
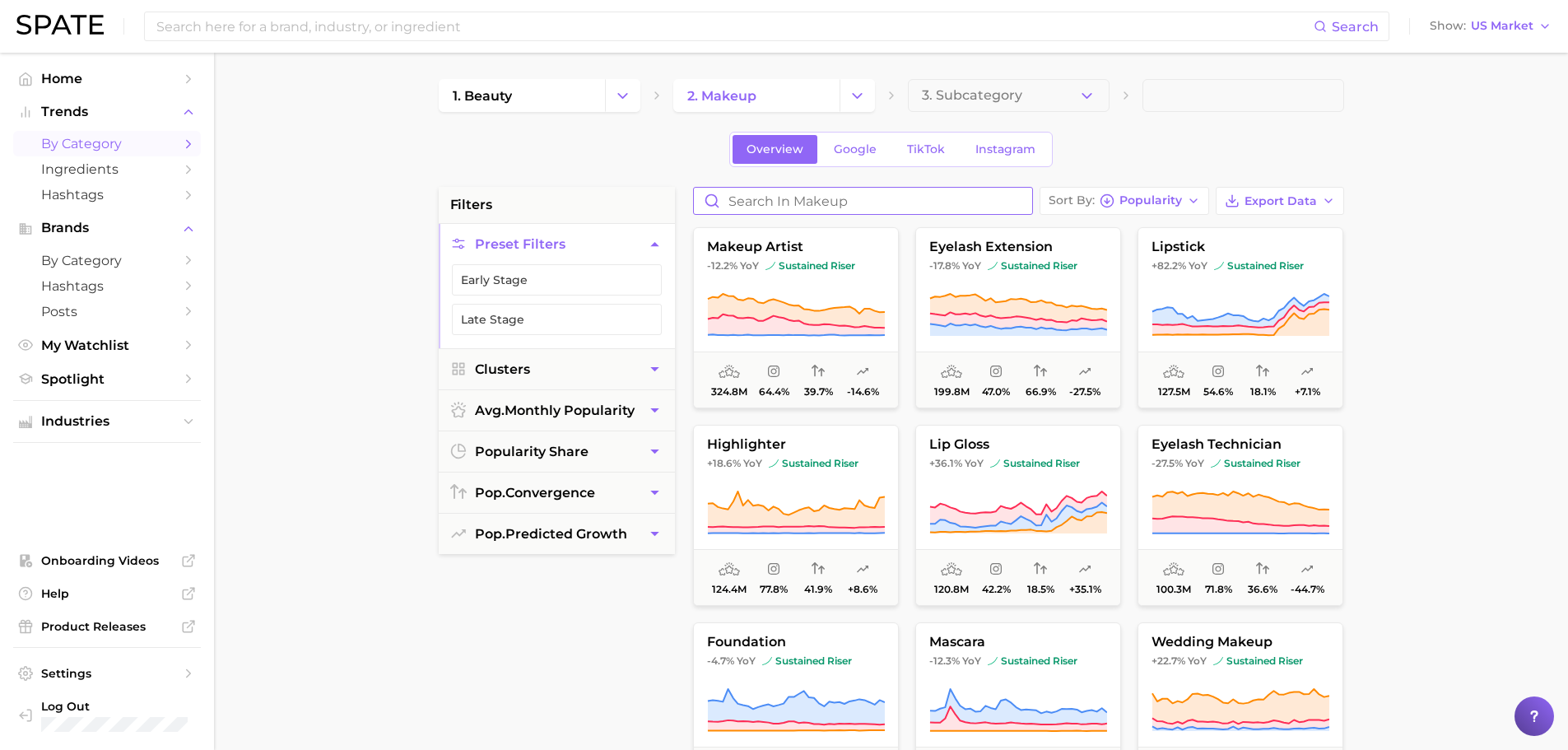
click at [922, 205] on input "Search in makeup" at bounding box center [862, 200] width 338 height 27
type input "sculpting"
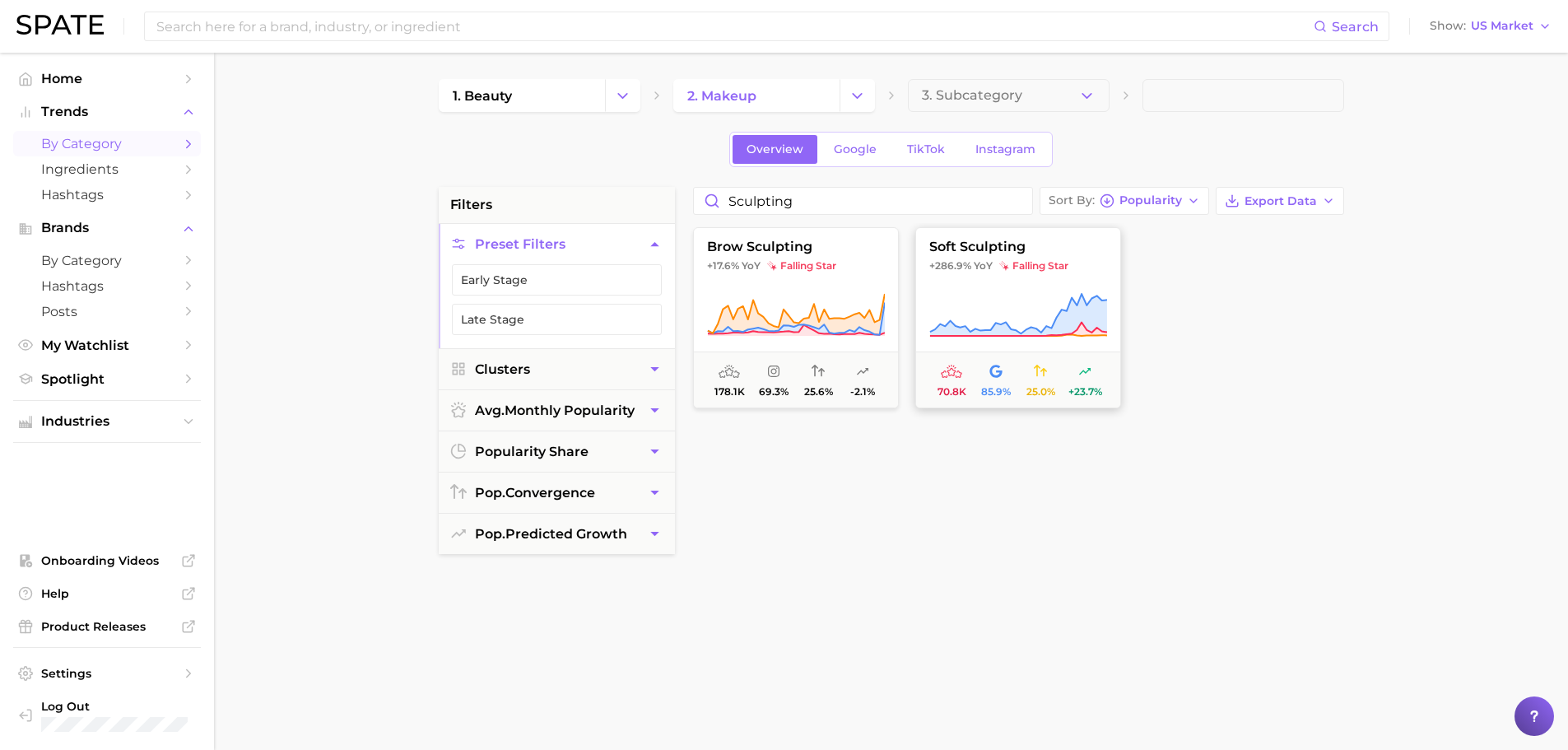
click at [981, 282] on button "soft sculpting +286.9% YoY falling star 70.8k 85.9% 25.0% +23.7%" at bounding box center [1018, 318] width 206 height 182
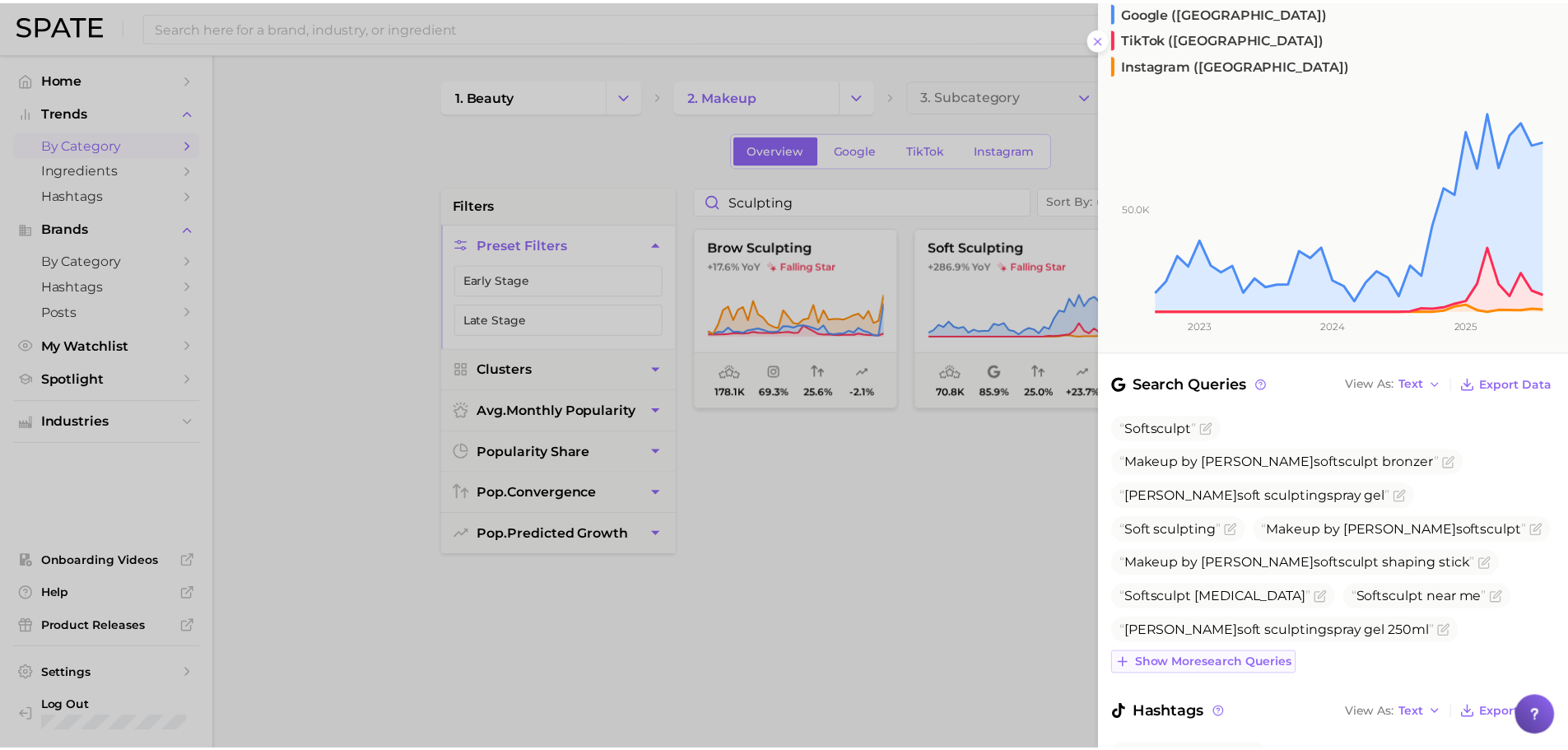
scroll to position [247, 0]
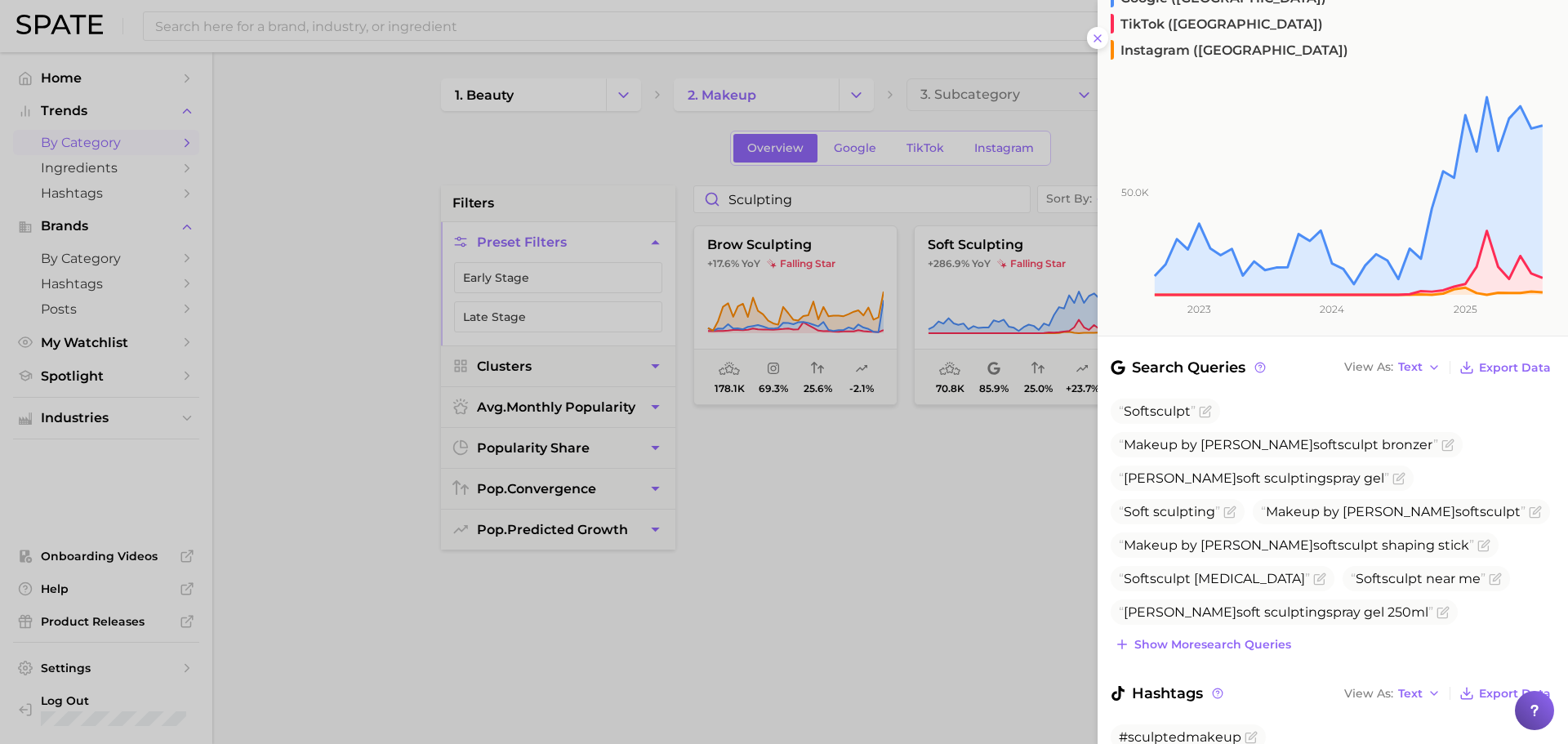
click at [1025, 449] on div at bounding box center [784, 372] width 1568 height 744
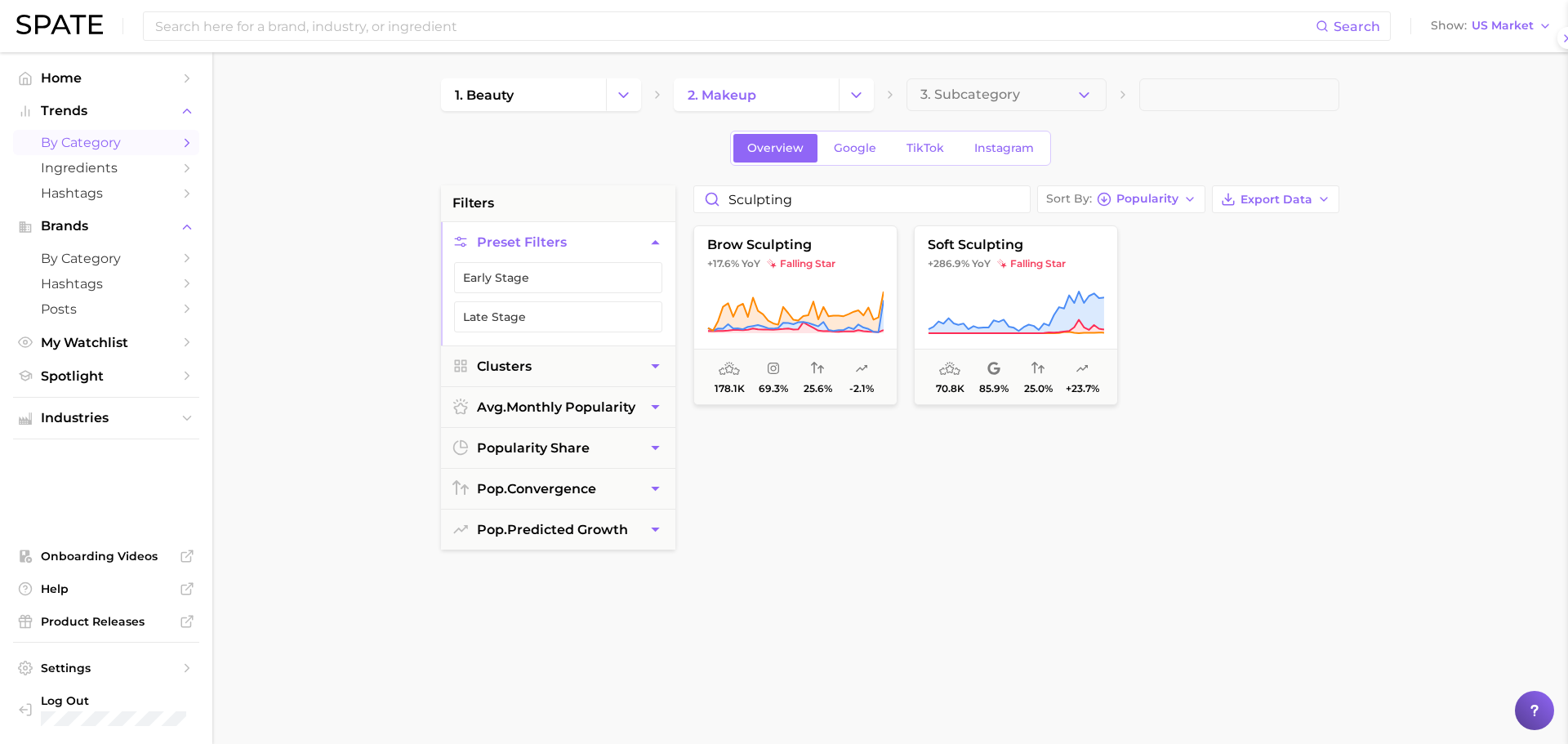
scroll to position [0, 0]
click at [1037, 290] on icon at bounding box center [1010, 312] width 176 height 46
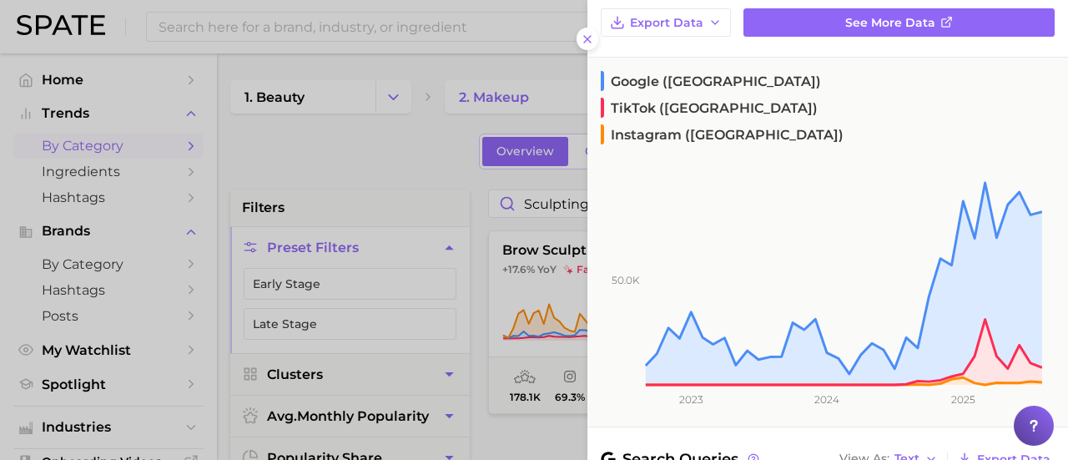
scroll to position [167, 0]
